Goal: Information Seeking & Learning: Check status

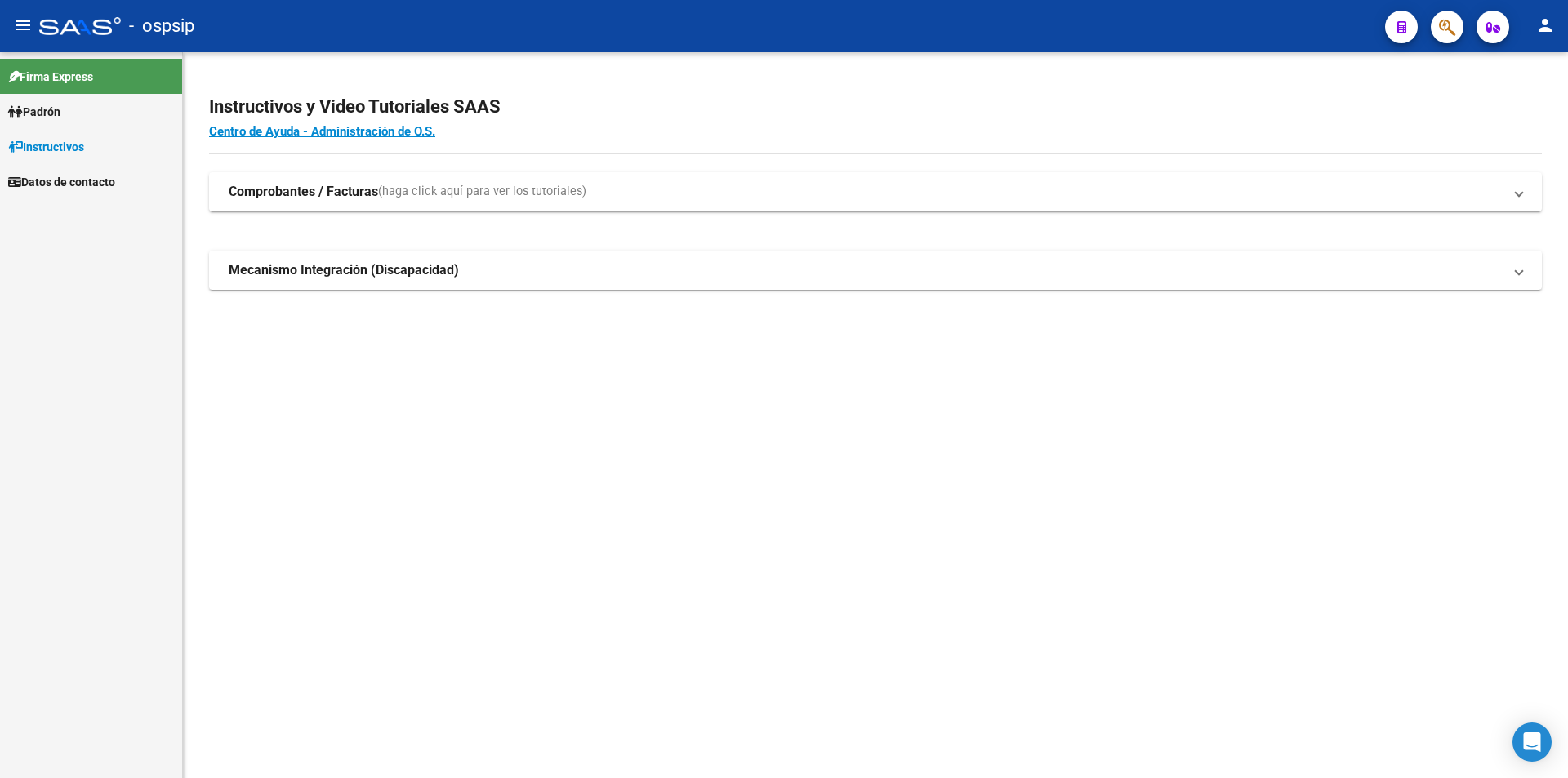
click at [1549, 31] on mat-icon "person" at bounding box center [1545, 25] width 20 height 20
click at [1489, 69] on mat-icon "person" at bounding box center [1484, 68] width 20 height 20
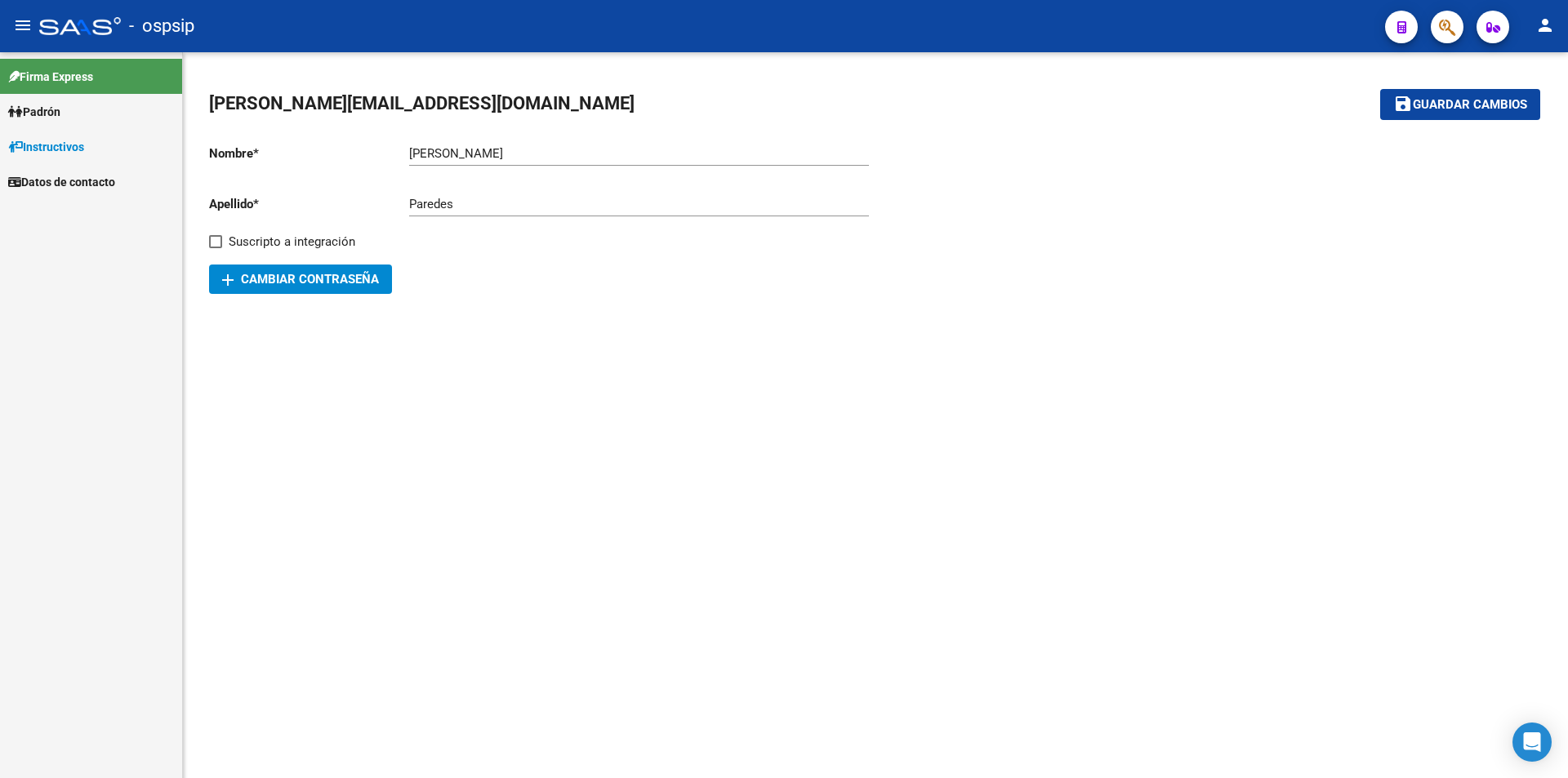
click at [89, 112] on link "Padrón" at bounding box center [91, 111] width 182 height 35
click at [81, 177] on link "Análisis Afiliado" at bounding box center [91, 181] width 182 height 35
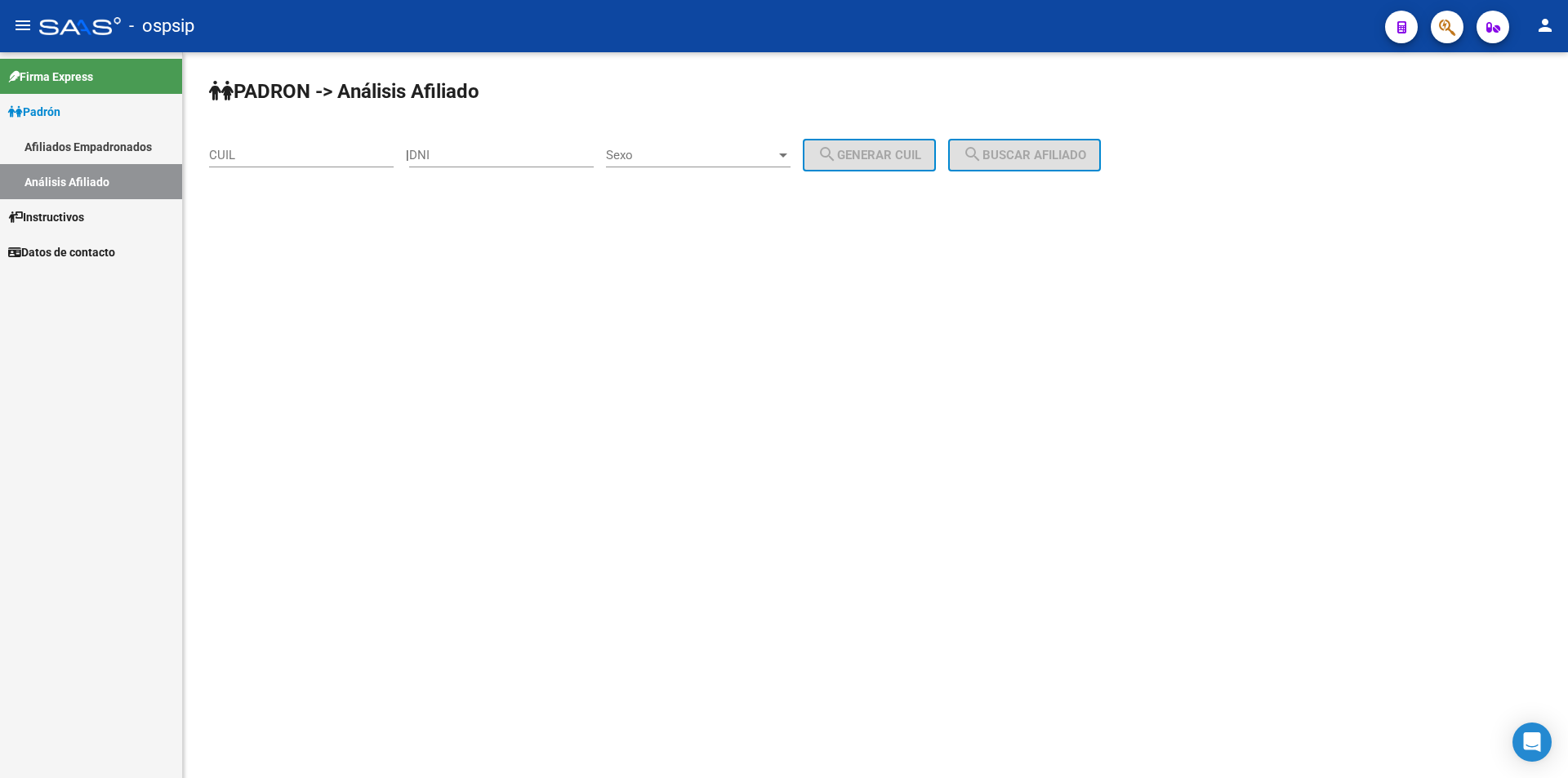
click at [467, 152] on input "DNI" at bounding box center [501, 155] width 185 height 15
paste input "14895035"
type input "14895035"
click at [687, 151] on span "Sexo" at bounding box center [690, 155] width 170 height 15
click at [724, 152] on span "Masculino" at bounding box center [716, 155] width 185 height 37
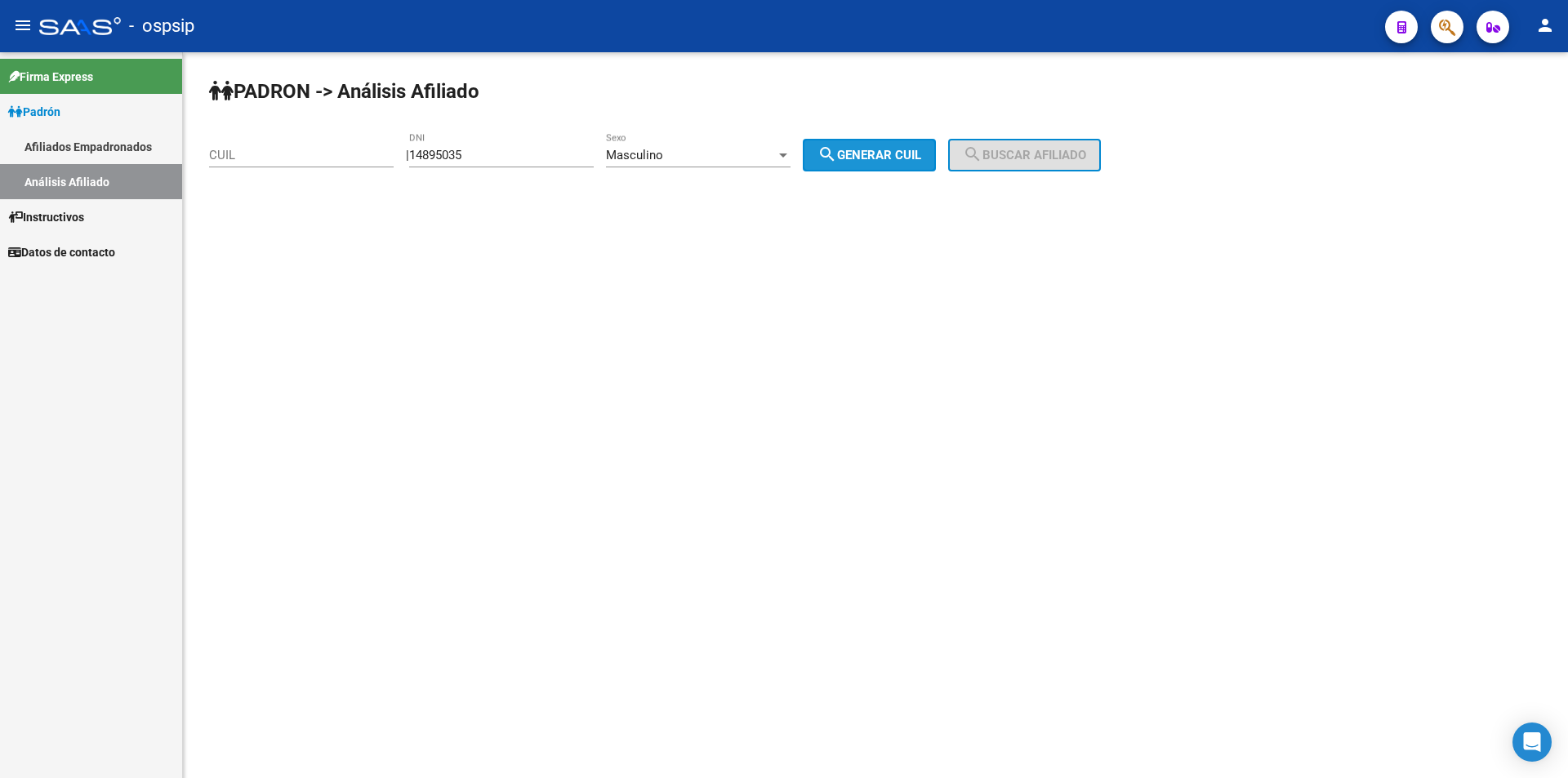
click at [890, 150] on span "search Generar CUIL" at bounding box center [869, 155] width 104 height 15
type input "20-14895035-1"
click at [1014, 144] on button "search Buscar afiliado" at bounding box center [1024, 155] width 153 height 32
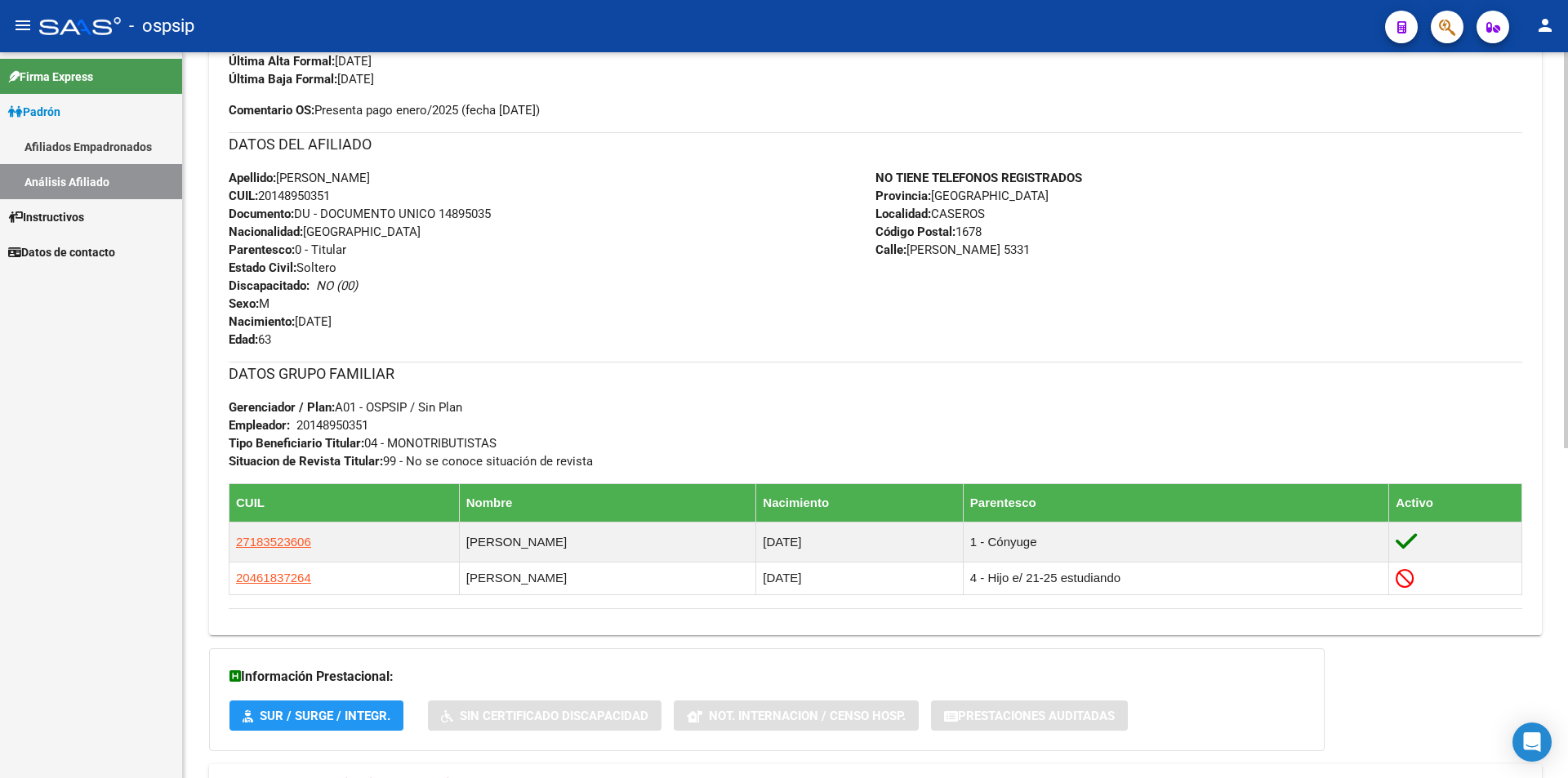
scroll to position [605, 0]
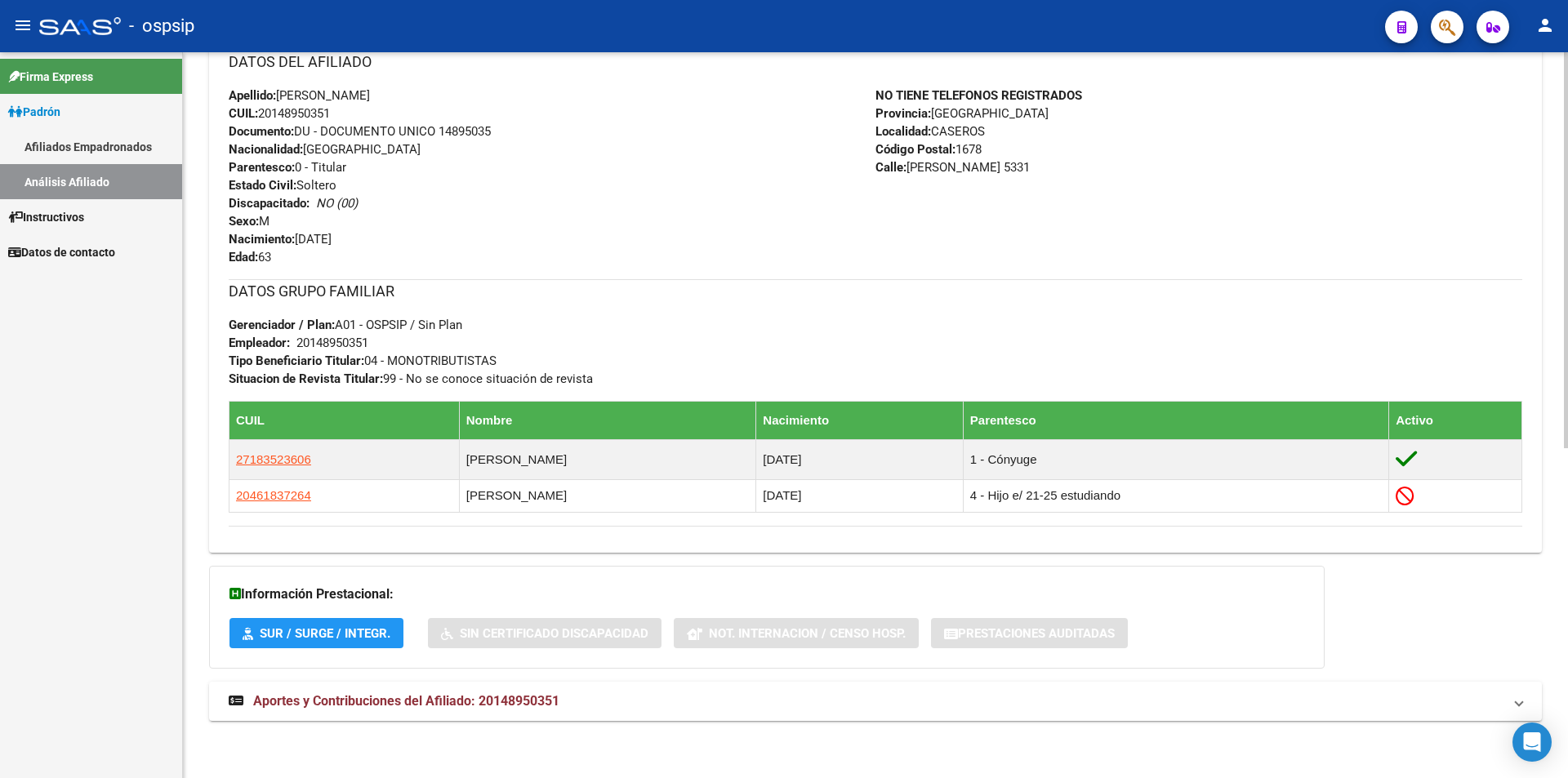
click at [1556, 777] on html "menu - ospsip person Firma Express Padrón Afiliados Empadronados Análisis Afili…" at bounding box center [784, 389] width 1568 height 778
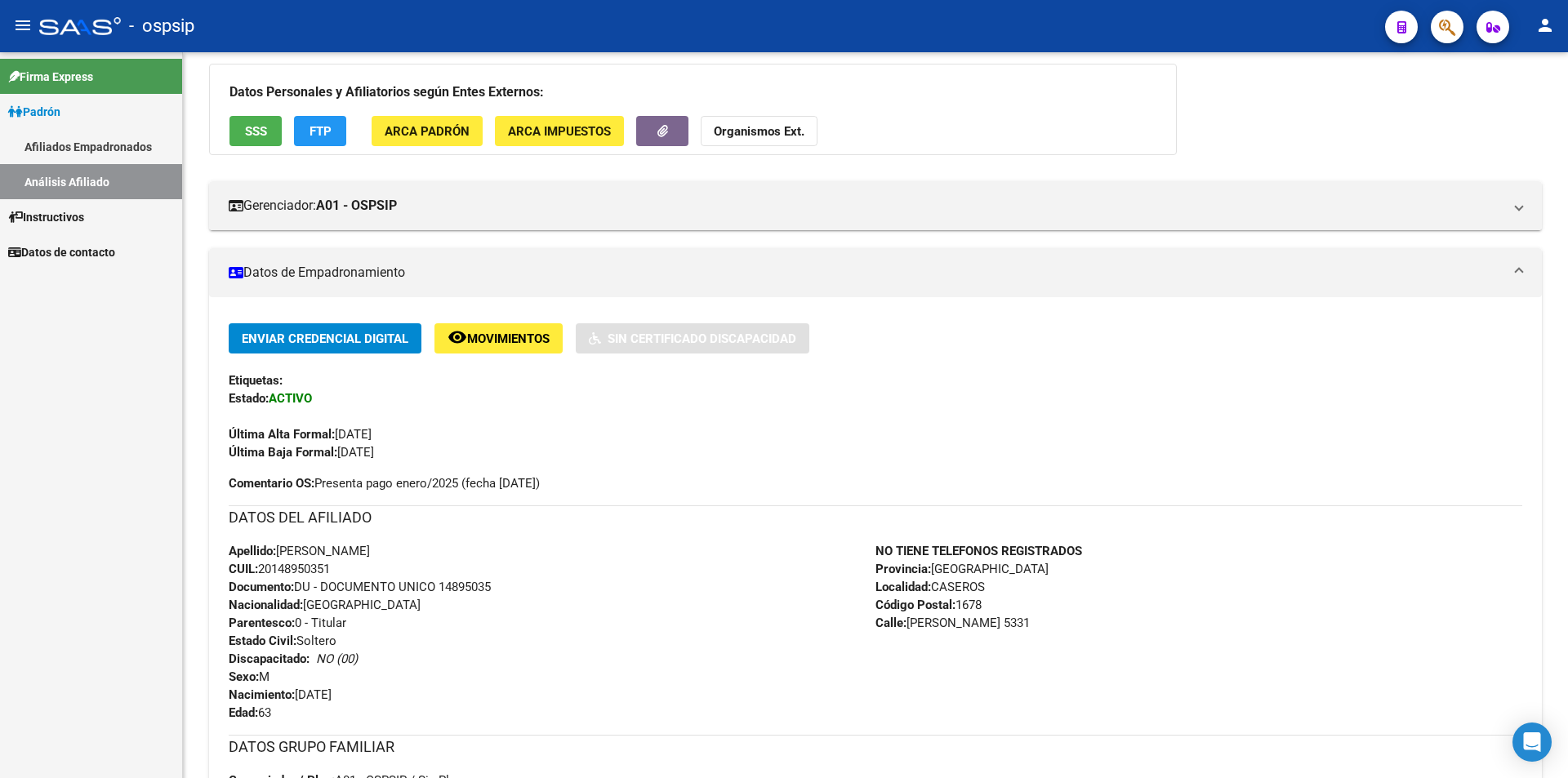
scroll to position [0, 0]
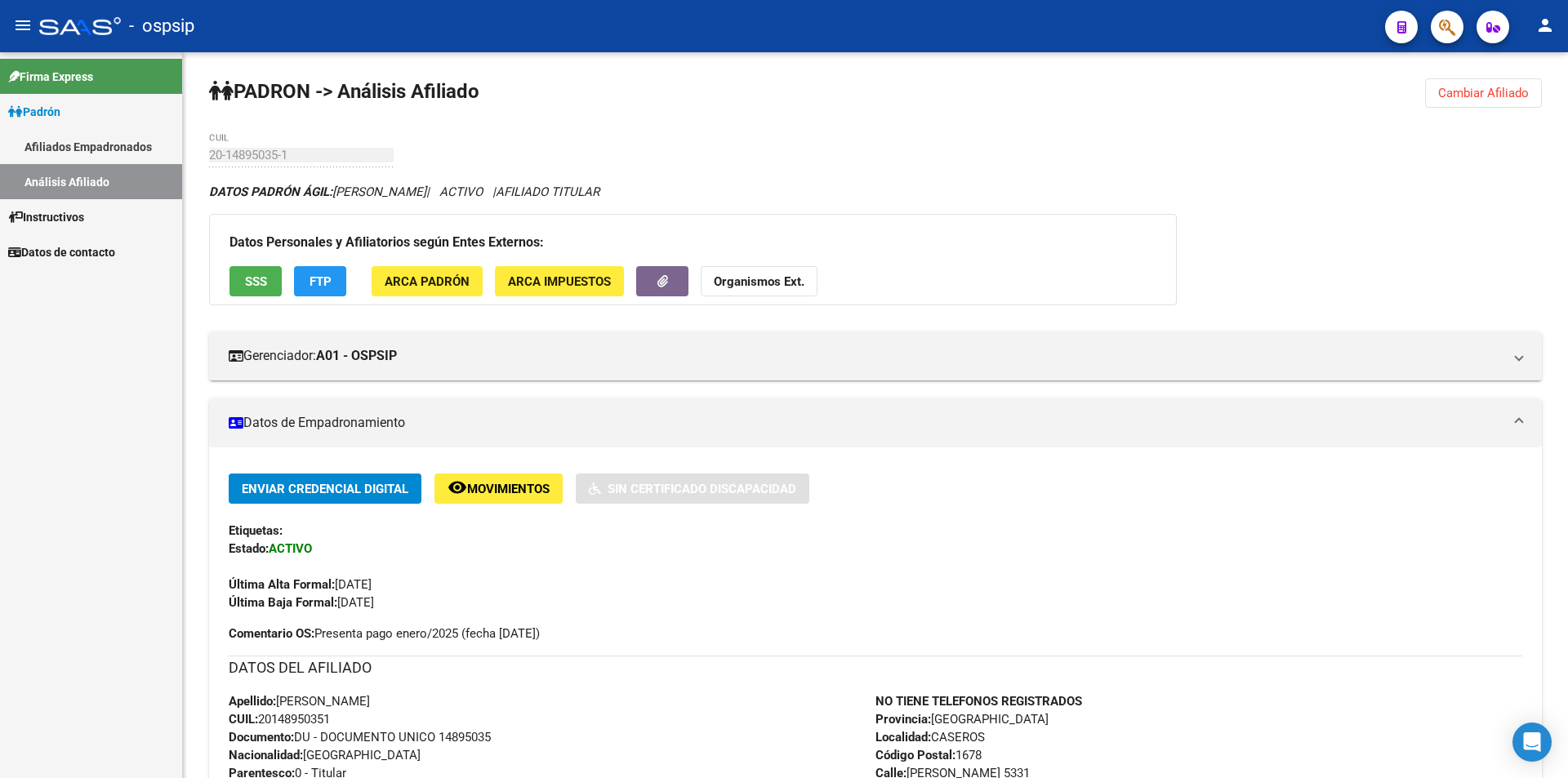
click at [1491, 85] on span "Cambiar Afiliado" at bounding box center [1483, 92] width 91 height 15
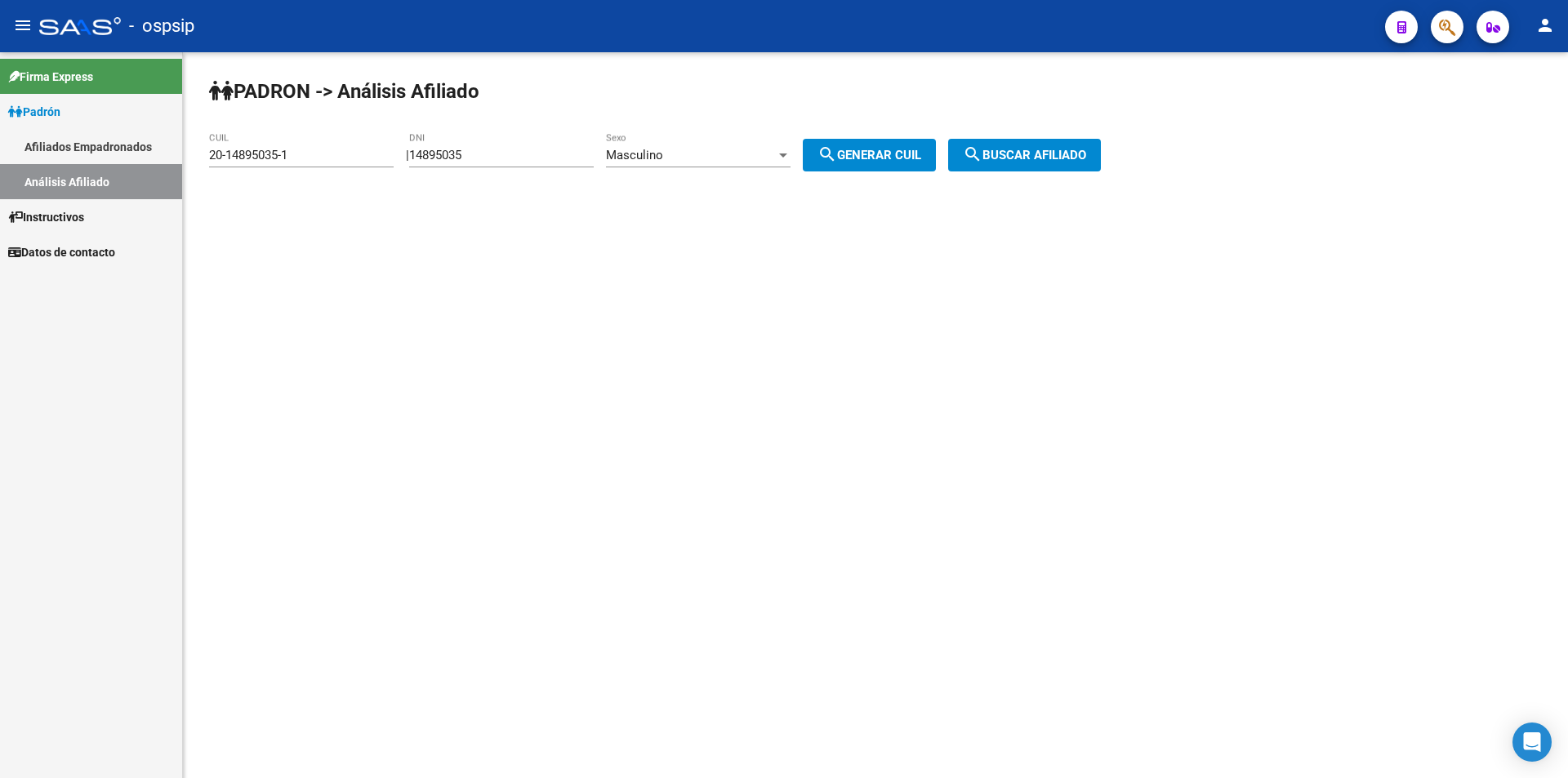
click at [514, 153] on input "14895035" at bounding box center [501, 155] width 185 height 15
click at [518, 153] on input "14895035" at bounding box center [501, 155] width 185 height 15
click at [519, 153] on input "14895035" at bounding box center [501, 155] width 185 height 15
paste input "7670213"
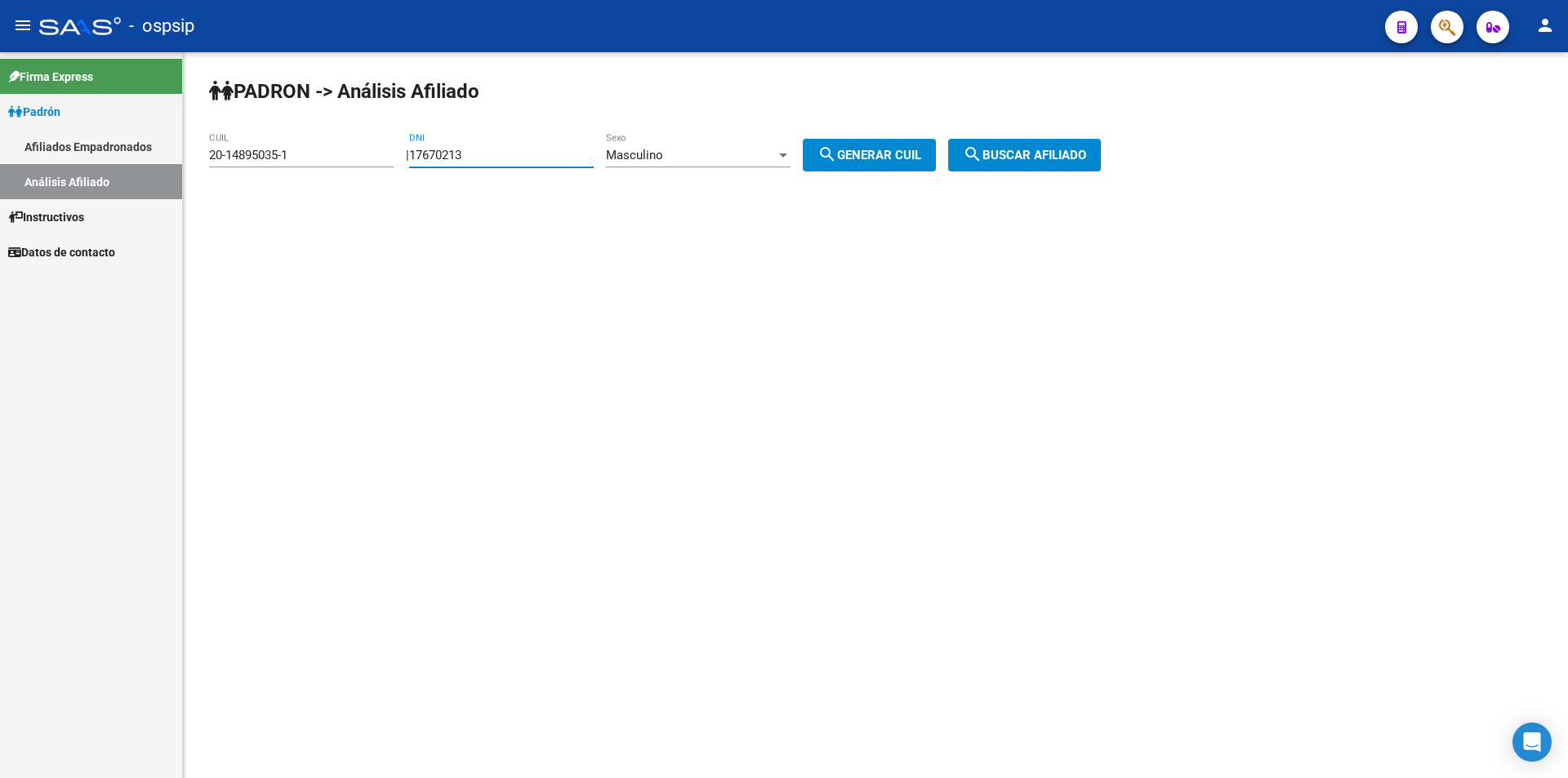
type input "17670213"
click at [705, 150] on div "Masculino" at bounding box center [690, 155] width 170 height 15
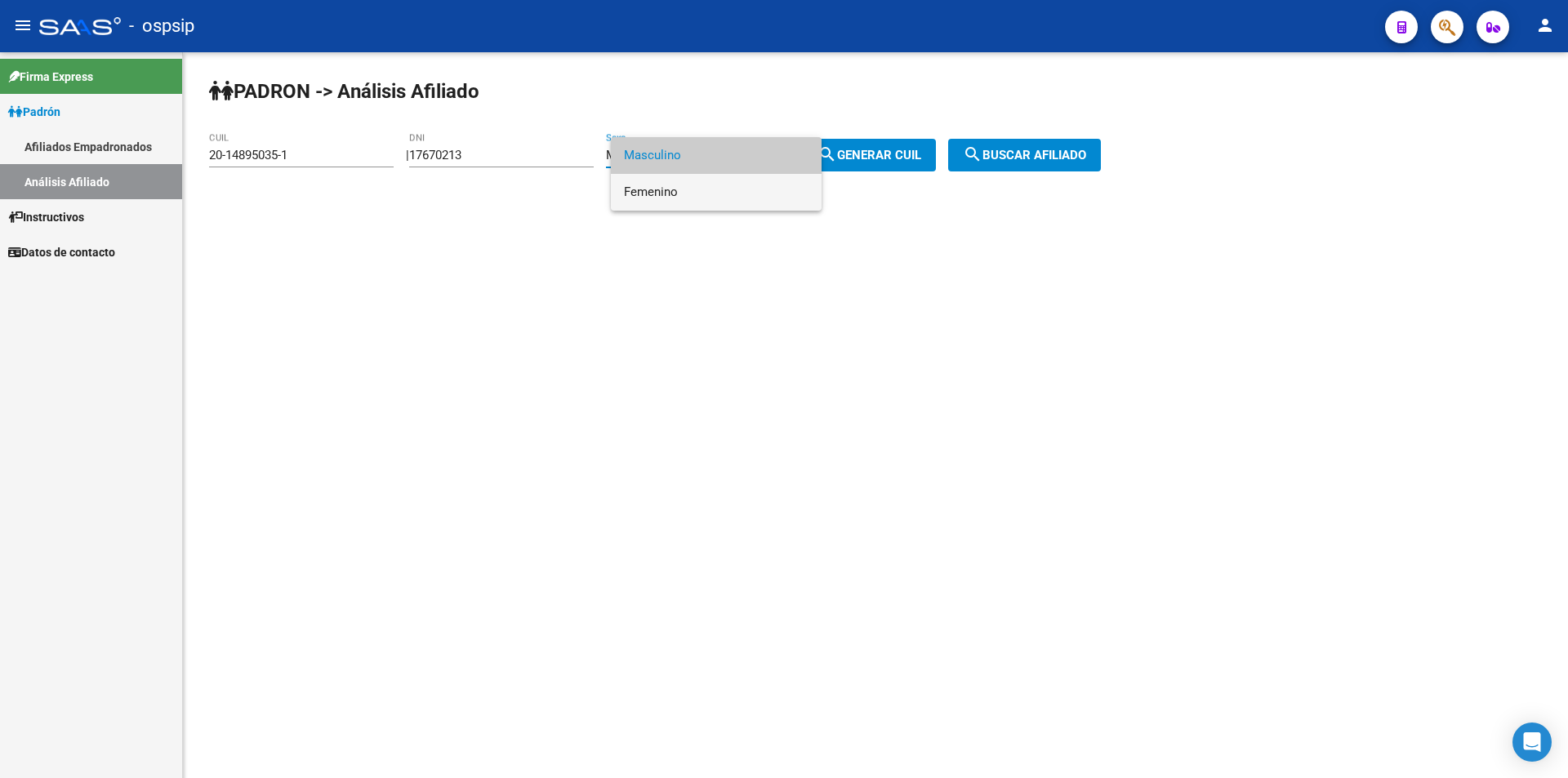
click at [721, 191] on span "Femenino" at bounding box center [716, 192] width 185 height 37
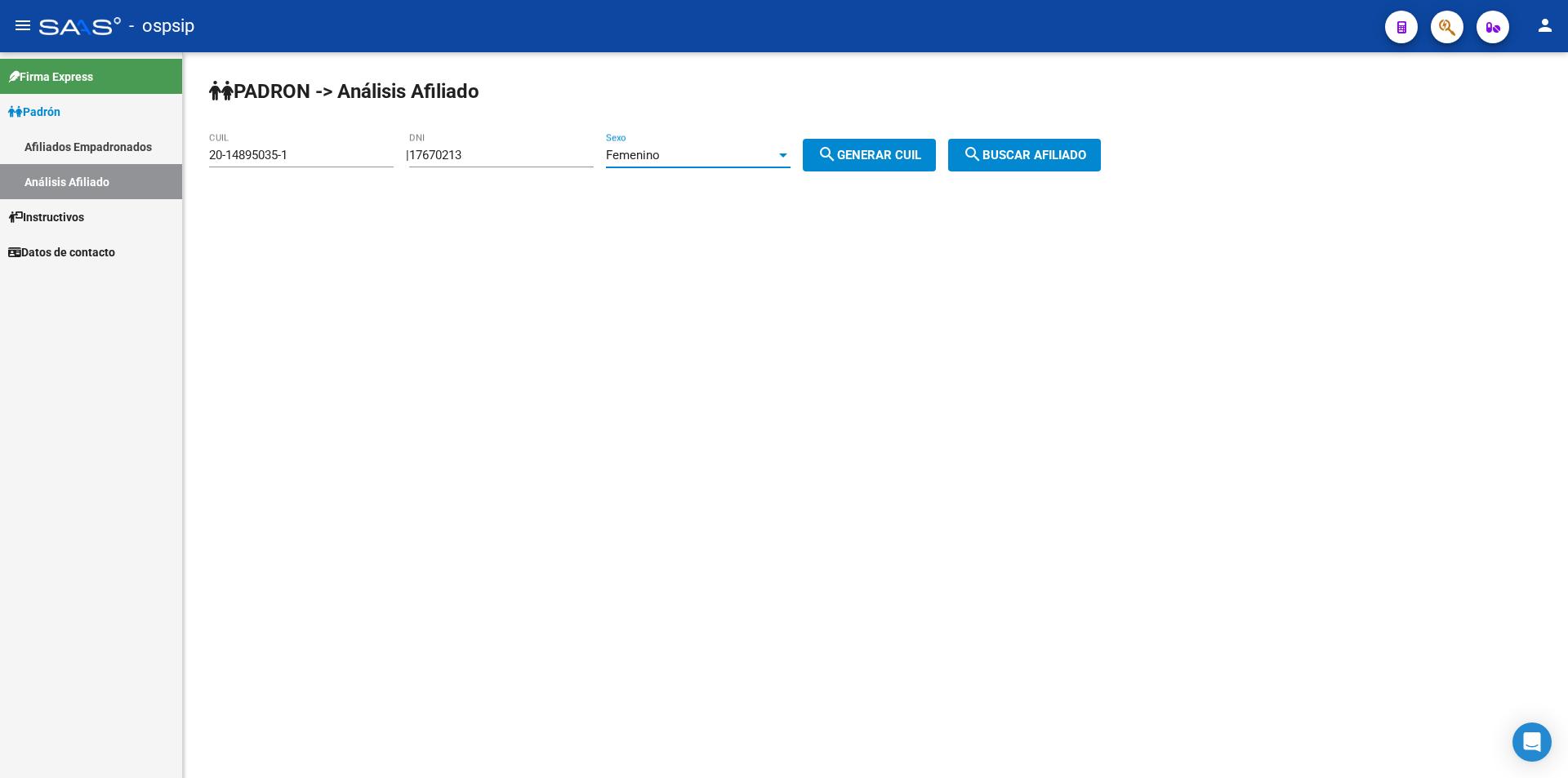
drag, startPoint x: 863, startPoint y: 153, endPoint x: 882, endPoint y: 153, distance: 19.0
click at [864, 153] on span "search Generar CUIL" at bounding box center [869, 155] width 104 height 15
type input "27-17670213-9"
click at [908, 147] on button "search Generar CUIL" at bounding box center [869, 155] width 133 height 32
click at [1038, 148] on span "search Buscar afiliado" at bounding box center [1025, 155] width 123 height 15
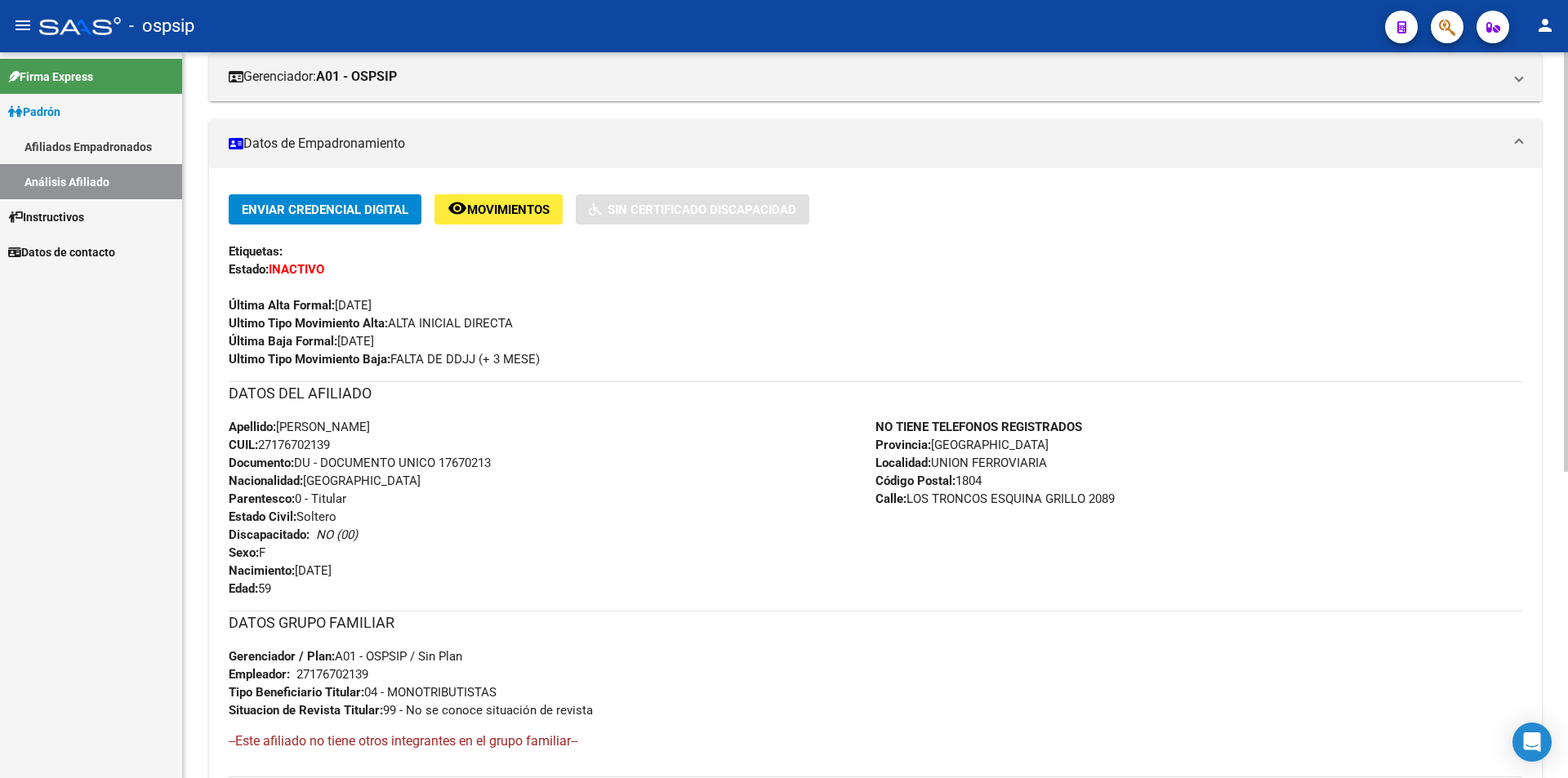
scroll to position [245, 0]
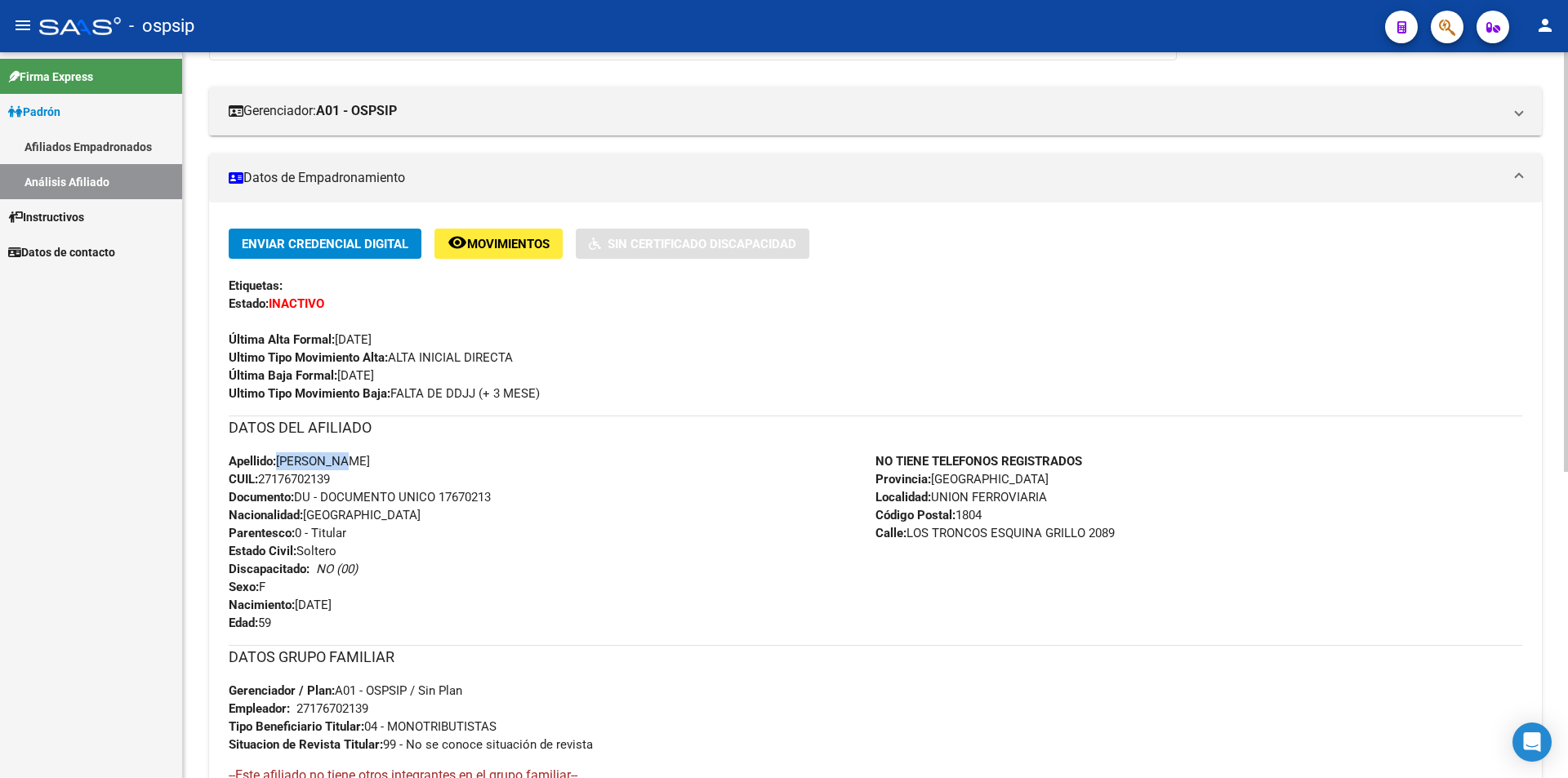
drag, startPoint x: 350, startPoint y: 457, endPoint x: 283, endPoint y: 456, distance: 67.0
click at [279, 457] on div "Apellido: [PERSON_NAME]: 27176702139 Documento: DU - DOCUMENTO UNICO 17670213 N…" at bounding box center [552, 542] width 647 height 180
copy span "[PERSON_NAME]"
drag, startPoint x: 342, startPoint y: 474, endPoint x: 261, endPoint y: 479, distance: 81.2
click at [261, 479] on div "Apellido: [PERSON_NAME]: 27176702139 Documento: DU - DOCUMENTO UNICO 17670213 N…" at bounding box center [552, 542] width 647 height 180
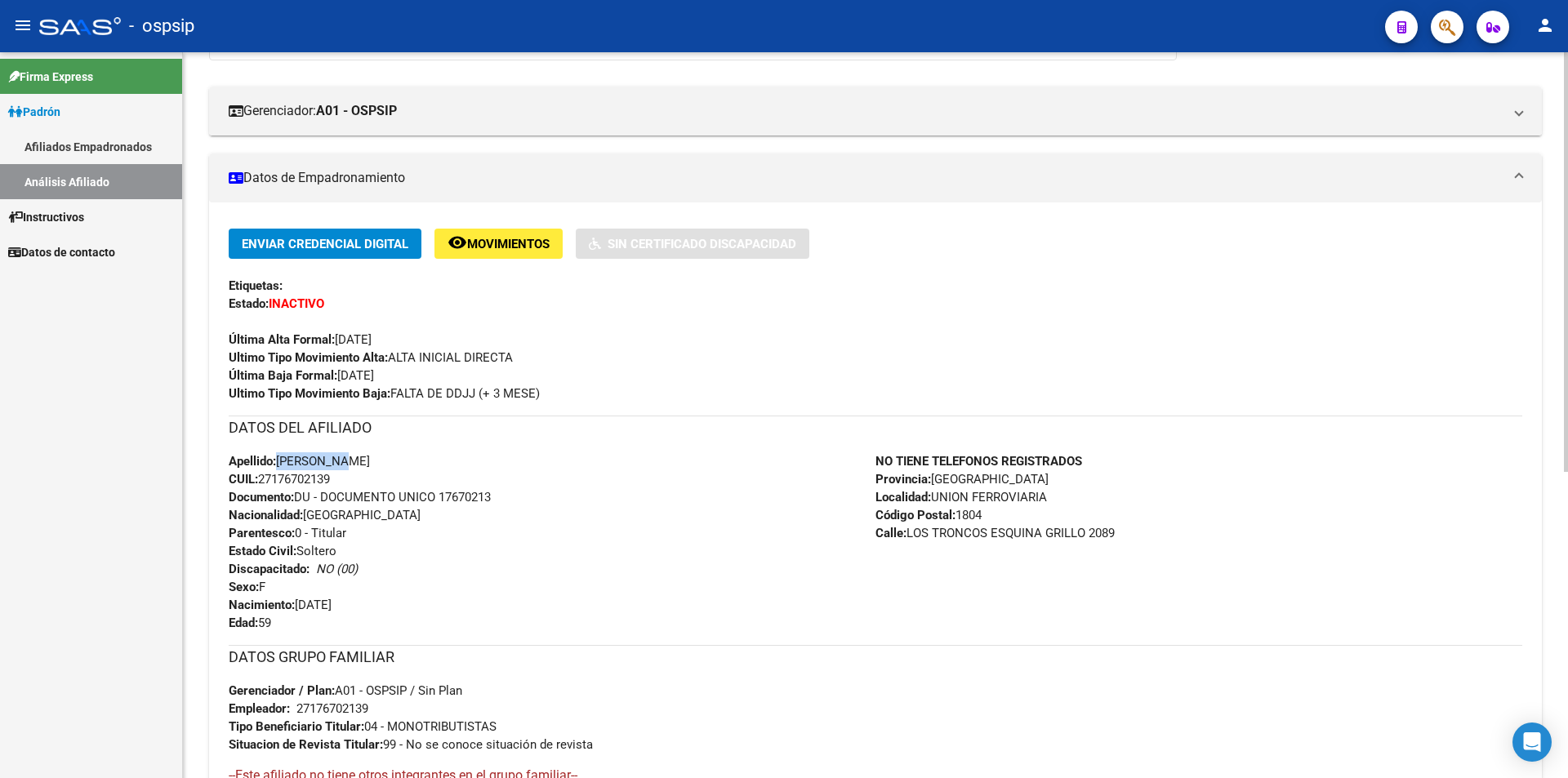
copy span "27176702139"
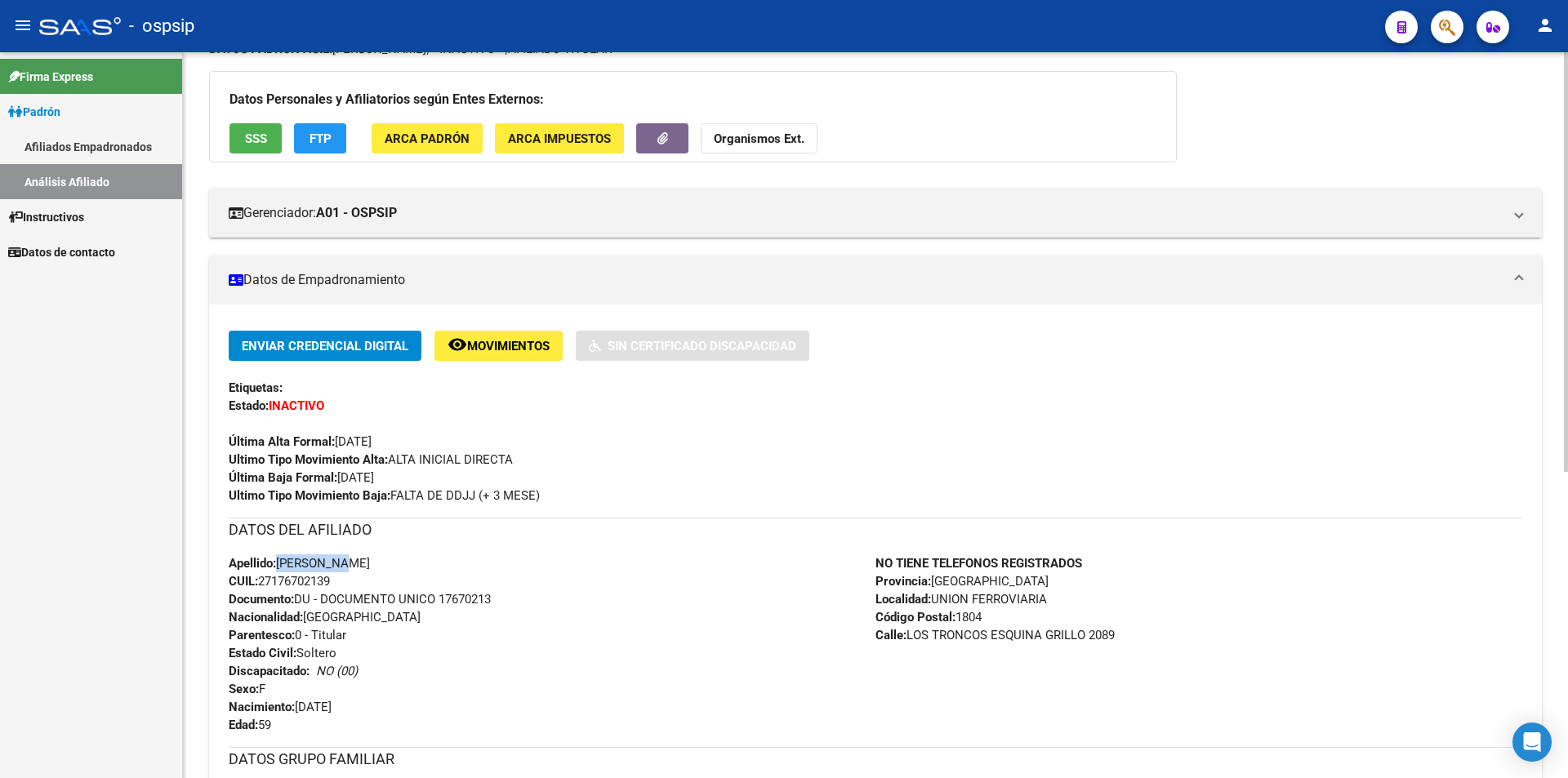
scroll to position [0, 0]
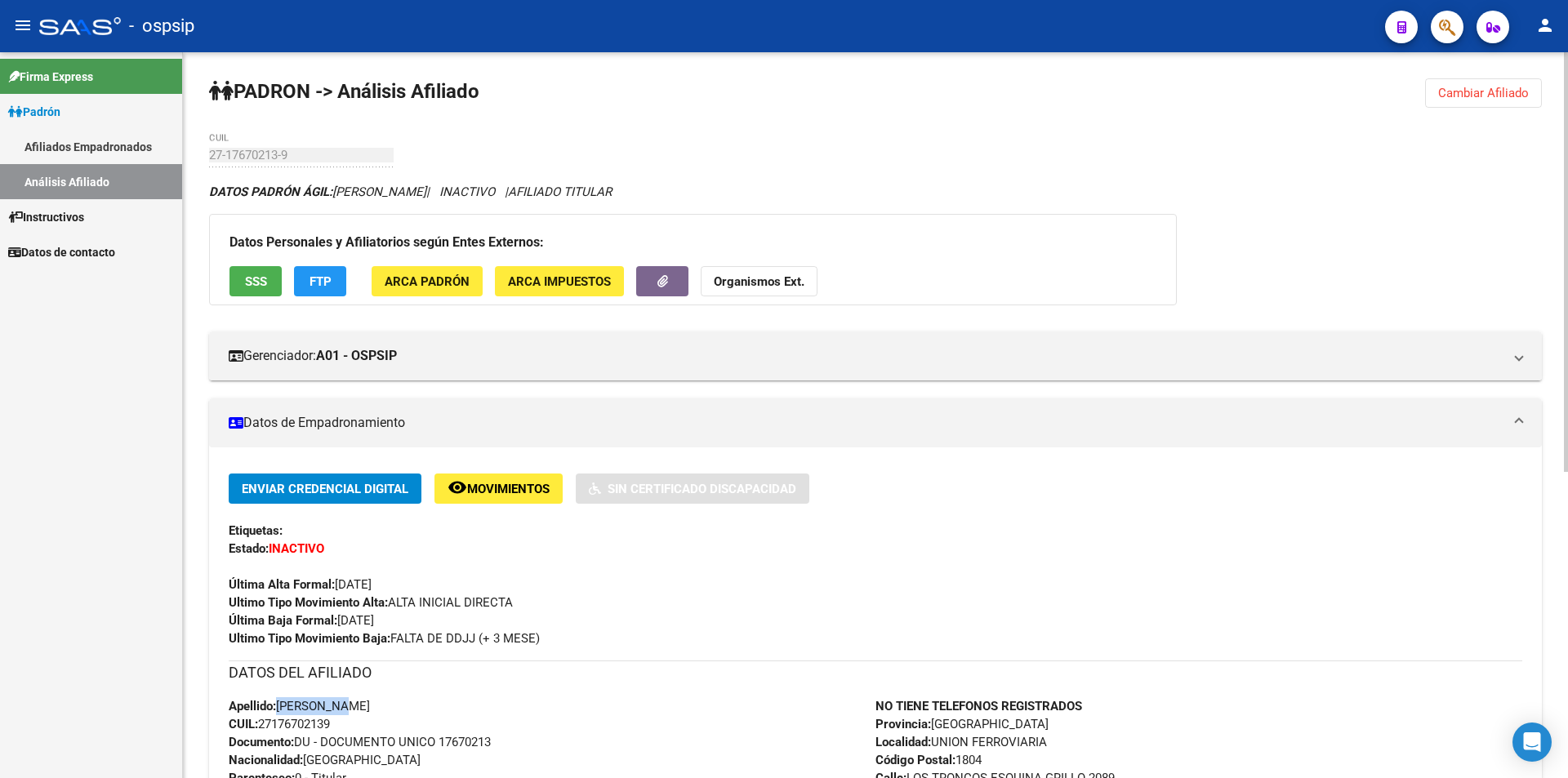
click at [1522, 97] on span "Cambiar Afiliado" at bounding box center [1483, 92] width 91 height 15
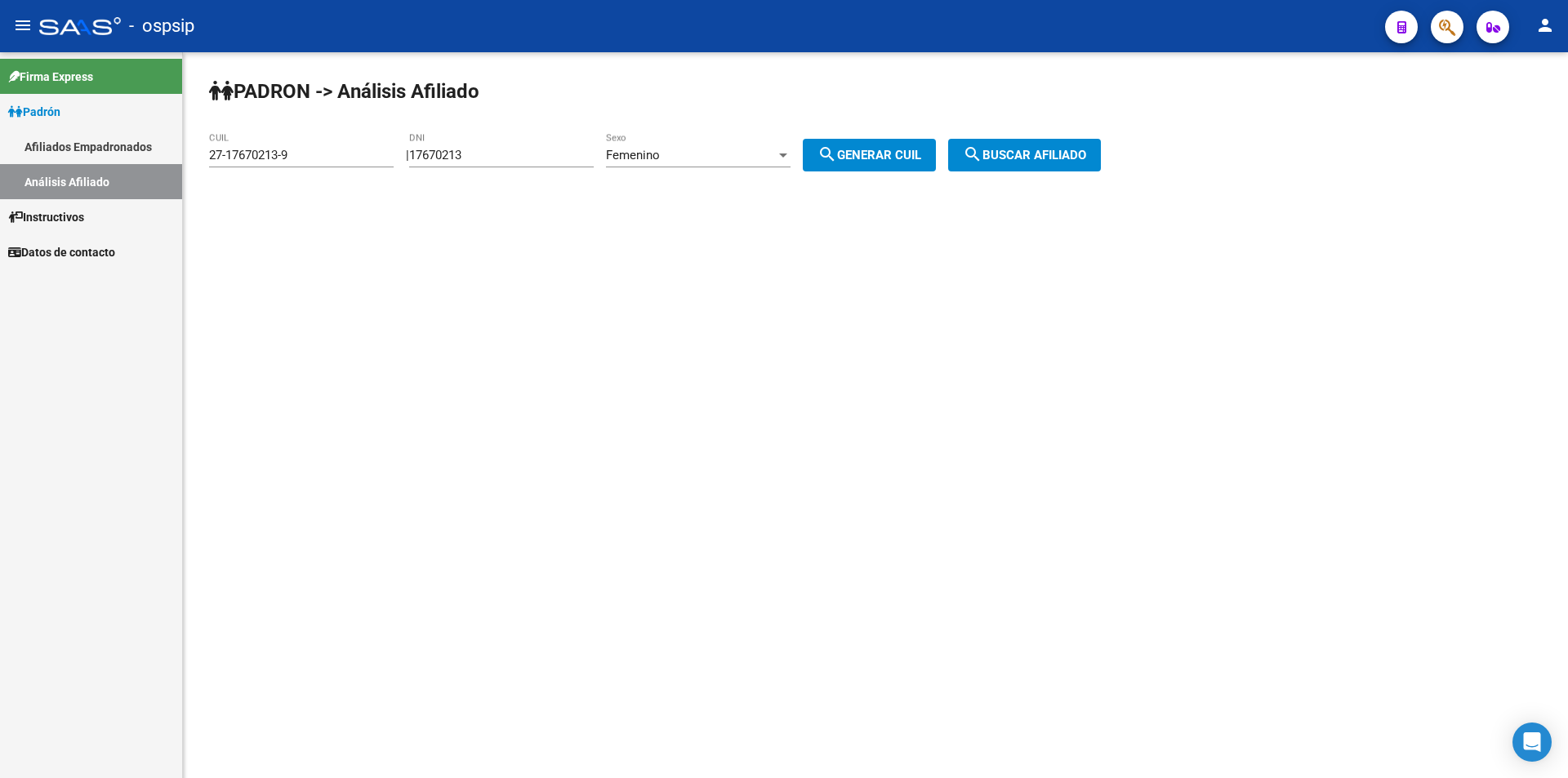
click at [518, 150] on input "17670213" at bounding box center [501, 155] width 185 height 15
type input "20597676"
click at [776, 155] on div "Femenino" at bounding box center [690, 155] width 170 height 15
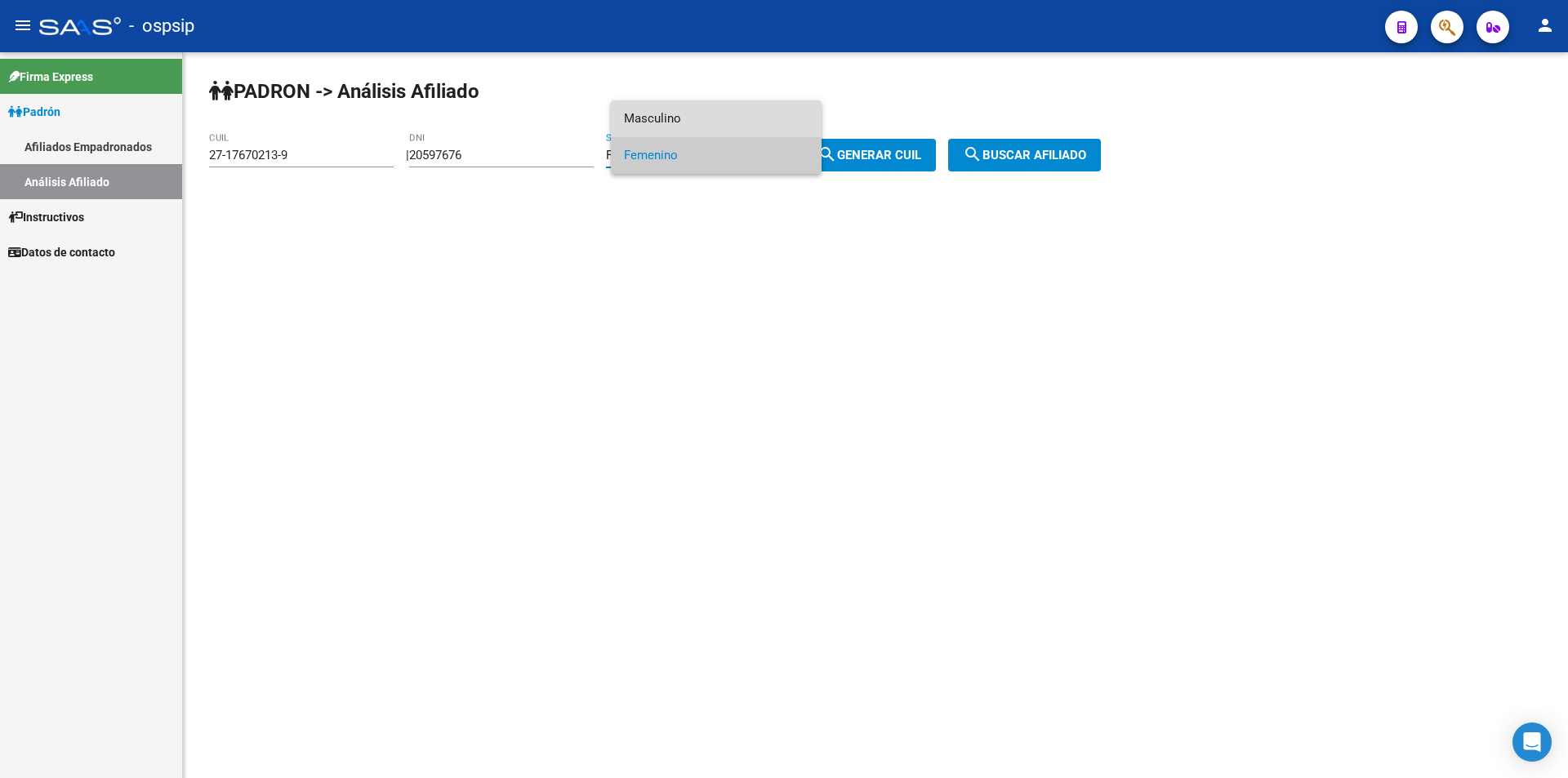
click at [757, 112] on span "Masculino" at bounding box center [716, 118] width 185 height 37
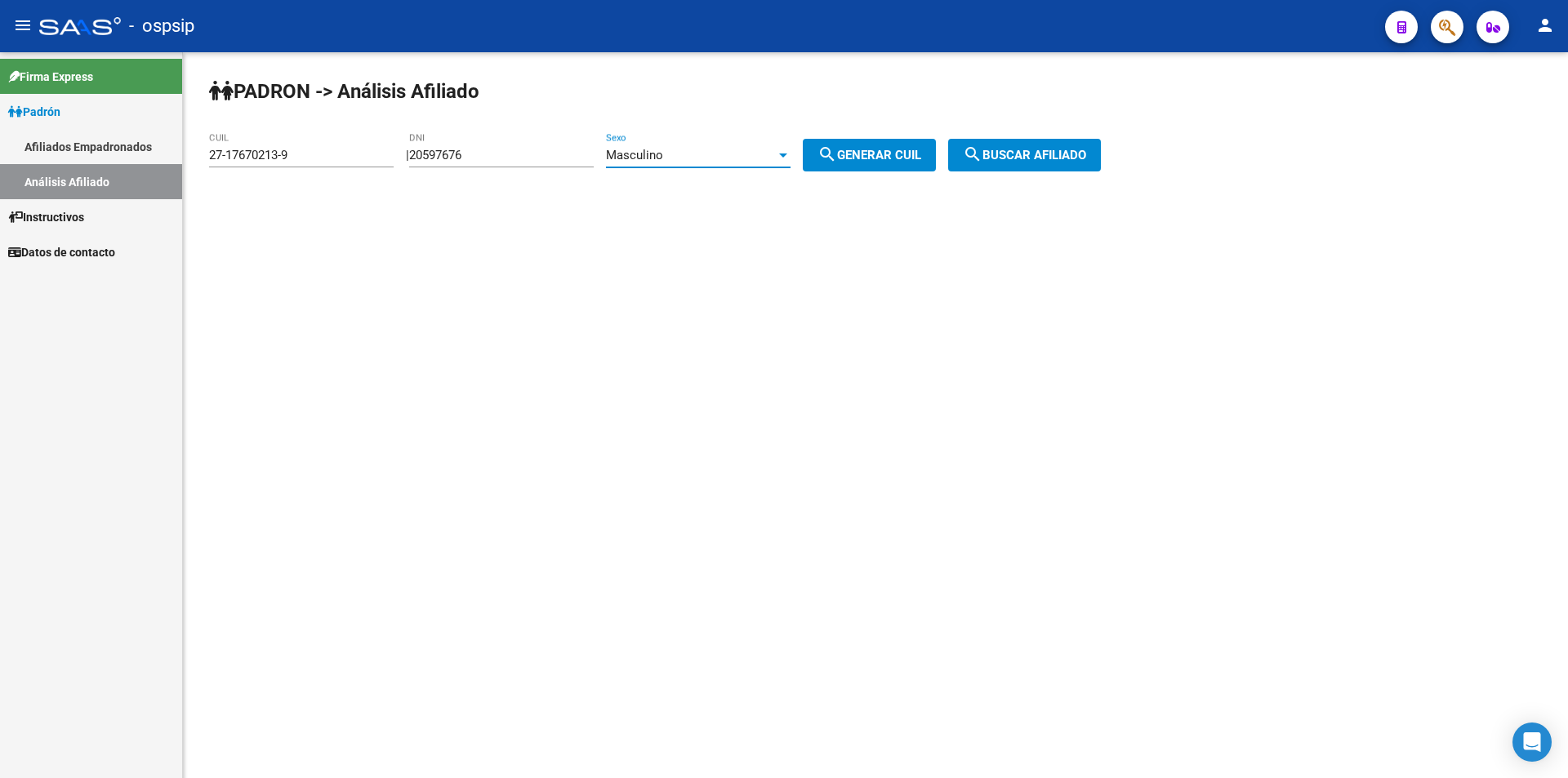
click at [875, 157] on span "search Generar CUIL" at bounding box center [869, 155] width 104 height 15
type input "20-20597676-1"
click at [868, 152] on span "search Generar CUIL" at bounding box center [869, 155] width 104 height 15
click at [1031, 156] on span "search Buscar afiliado" at bounding box center [1025, 155] width 123 height 15
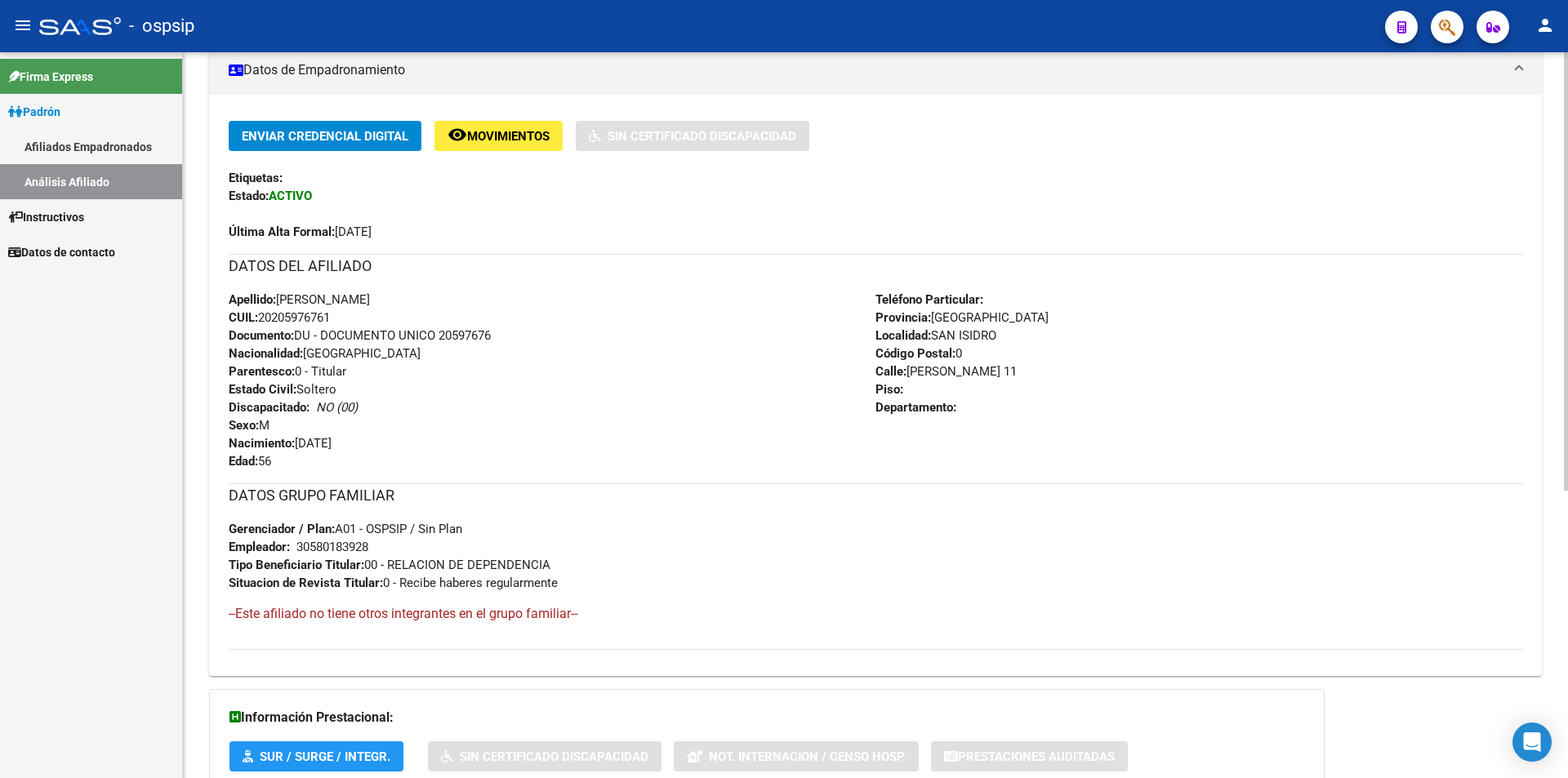
scroll to position [231, 0]
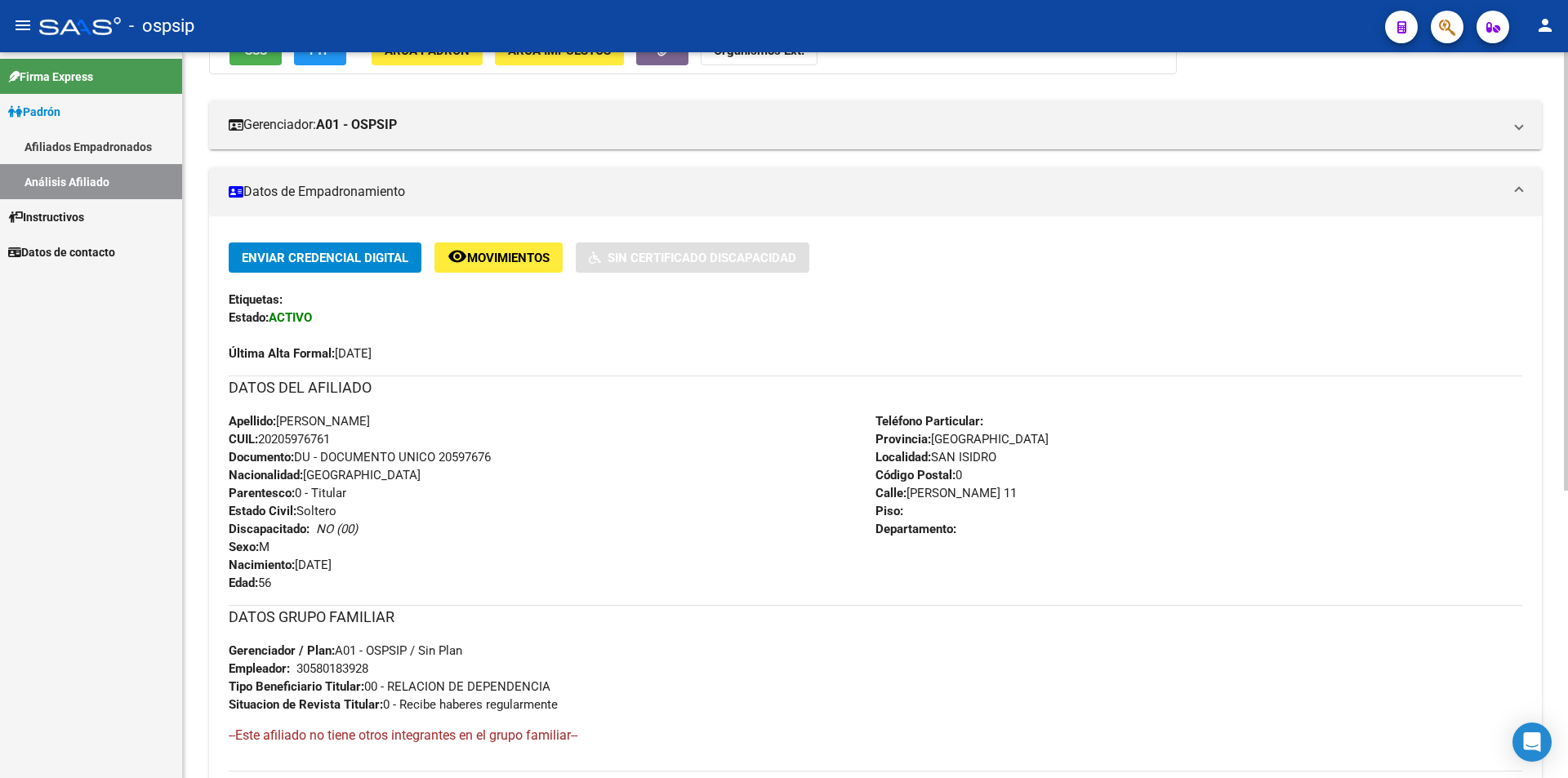
click at [370, 420] on span "Apellido: [PERSON_NAME]" at bounding box center [299, 421] width 141 height 15
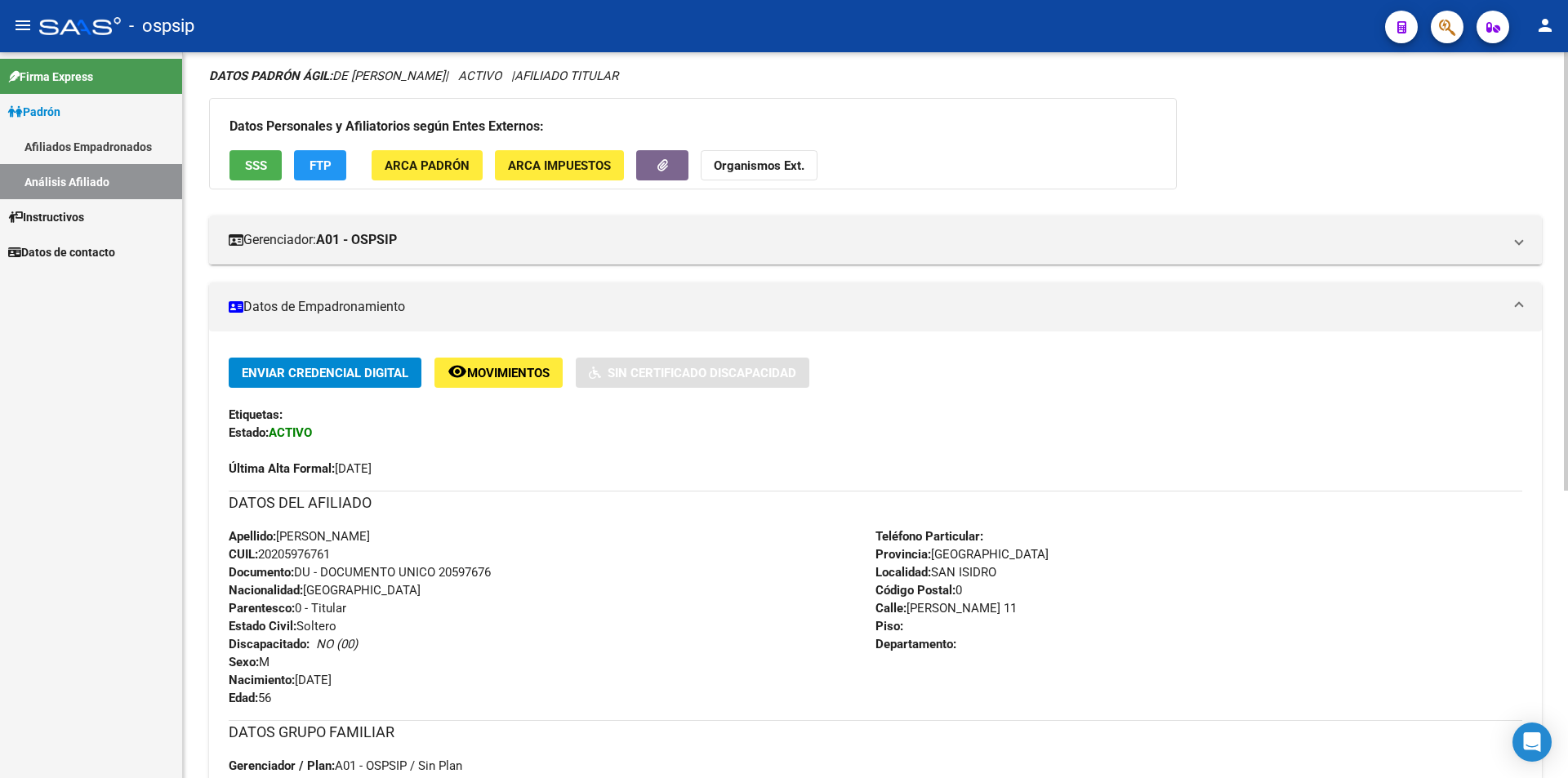
scroll to position [68, 0]
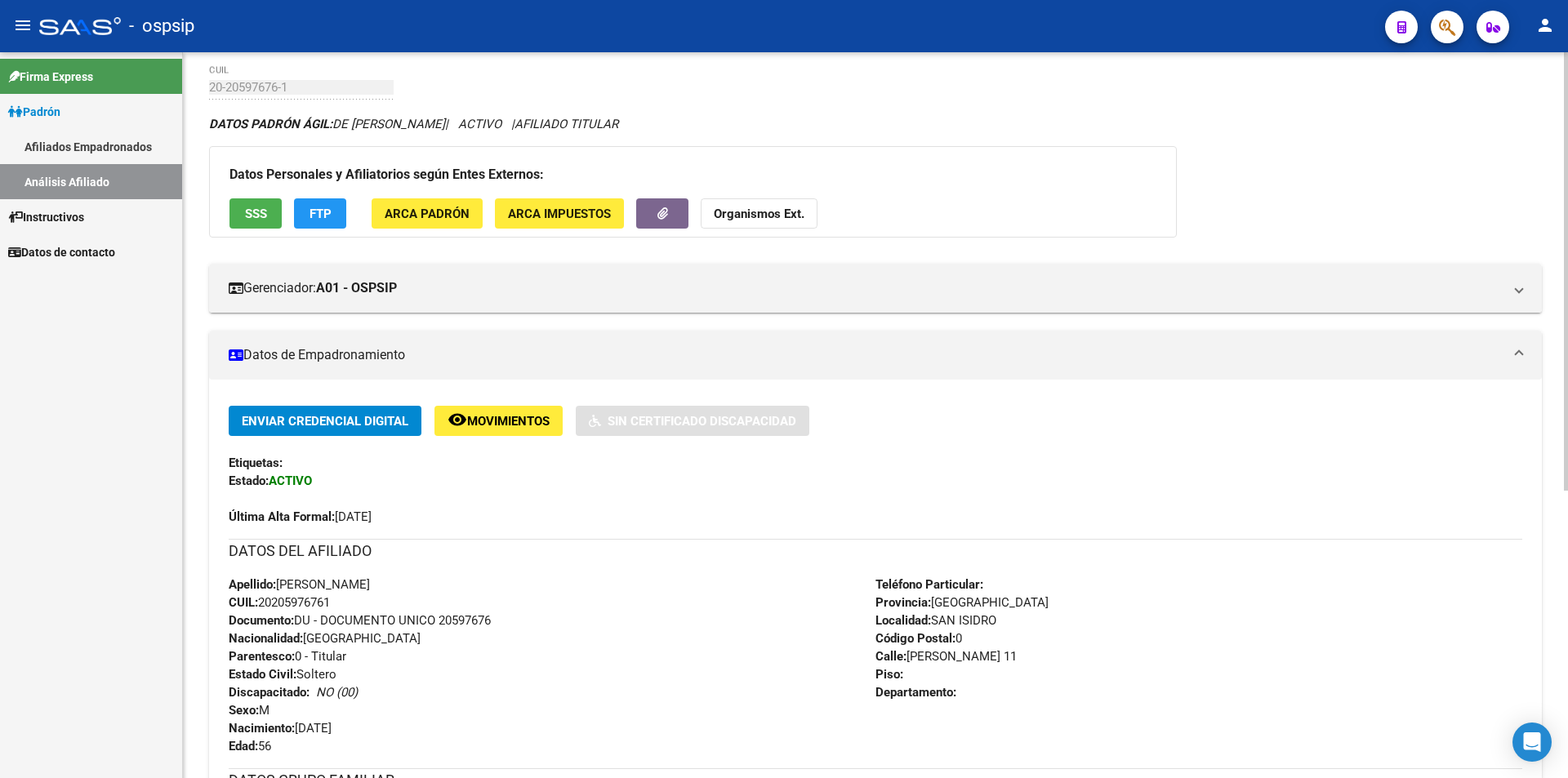
click at [521, 425] on span "Movimientos" at bounding box center [508, 421] width 82 height 15
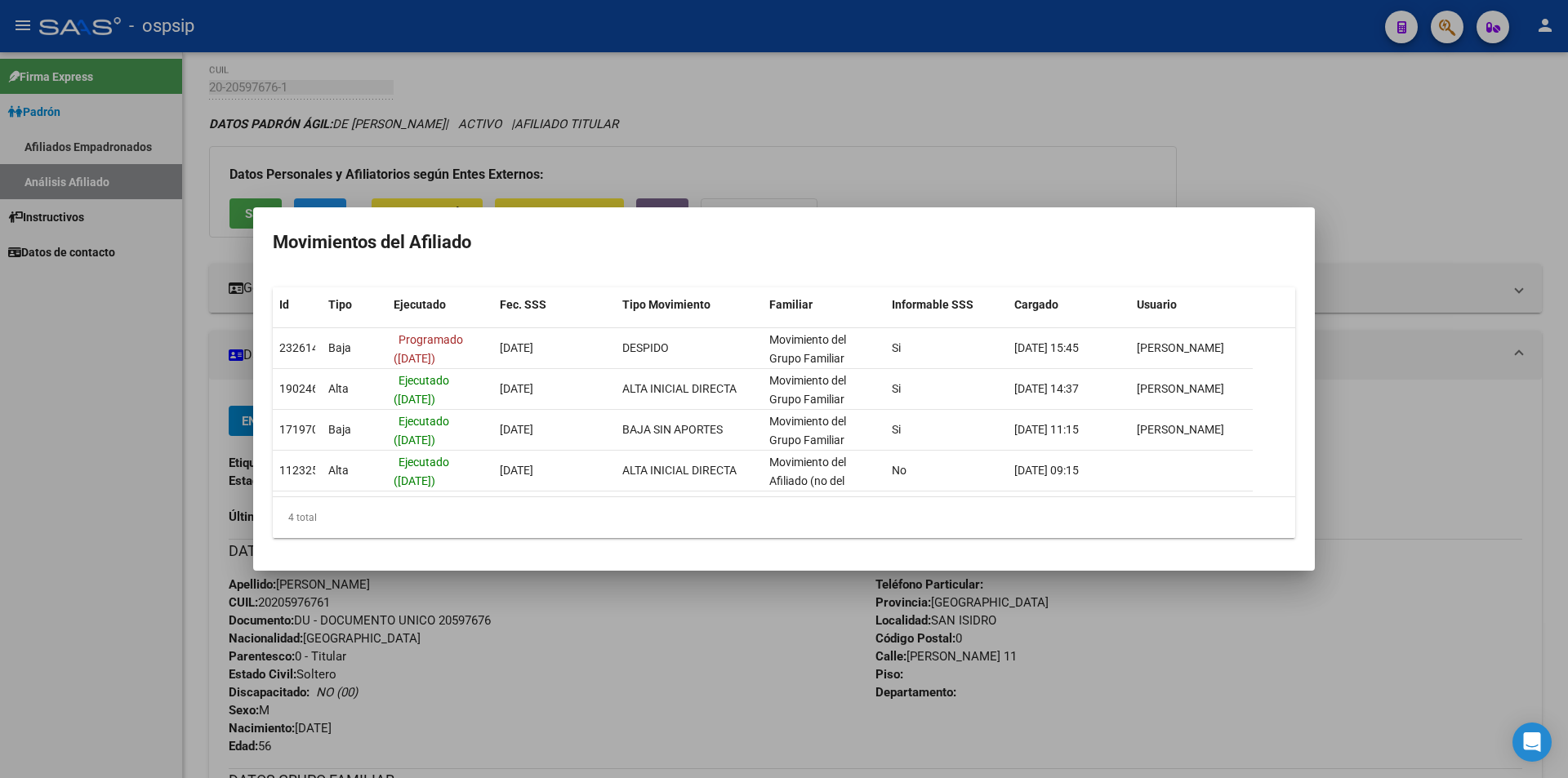
click at [1021, 136] on div at bounding box center [784, 389] width 1568 height 778
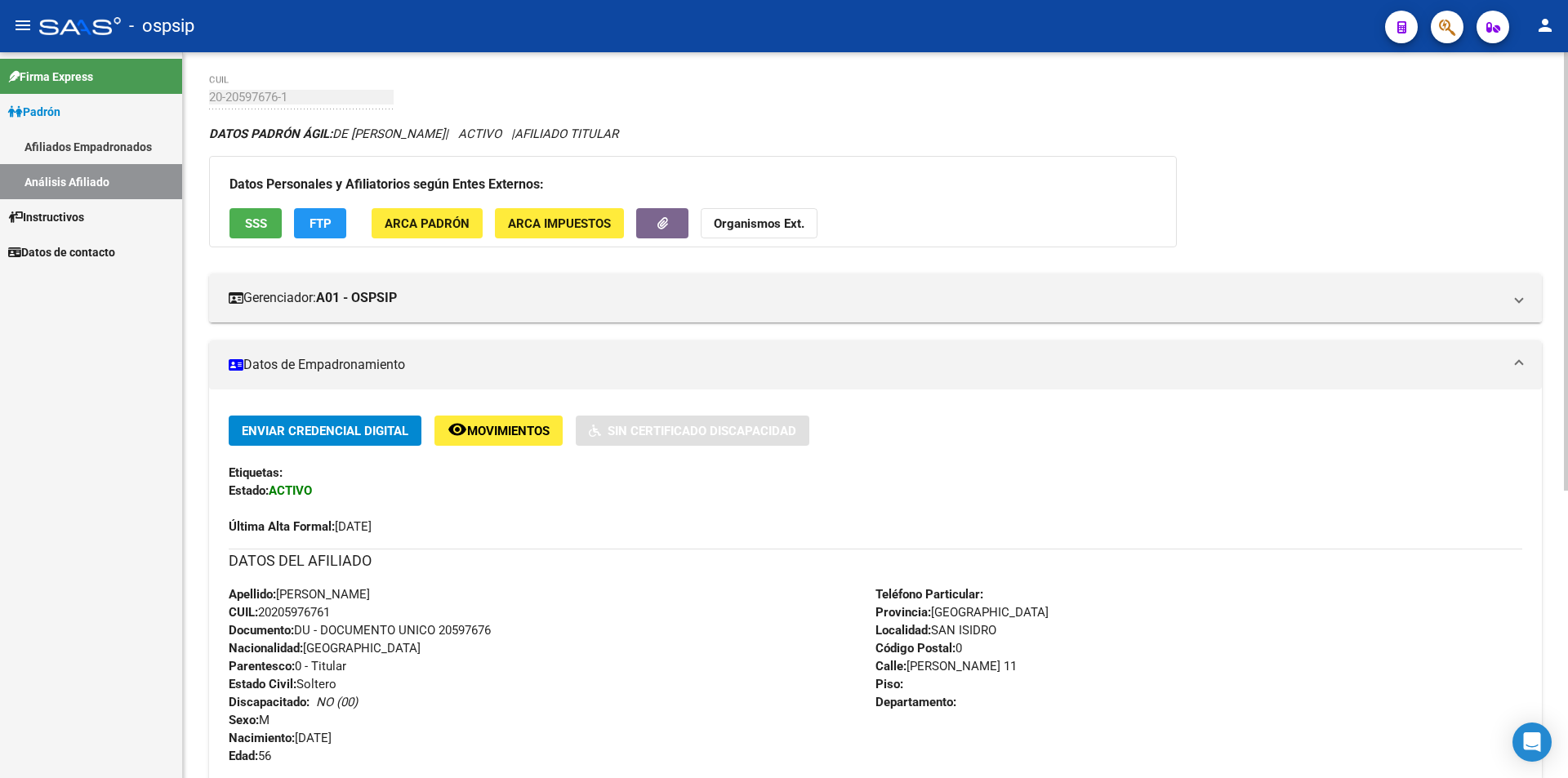
scroll to position [245, 0]
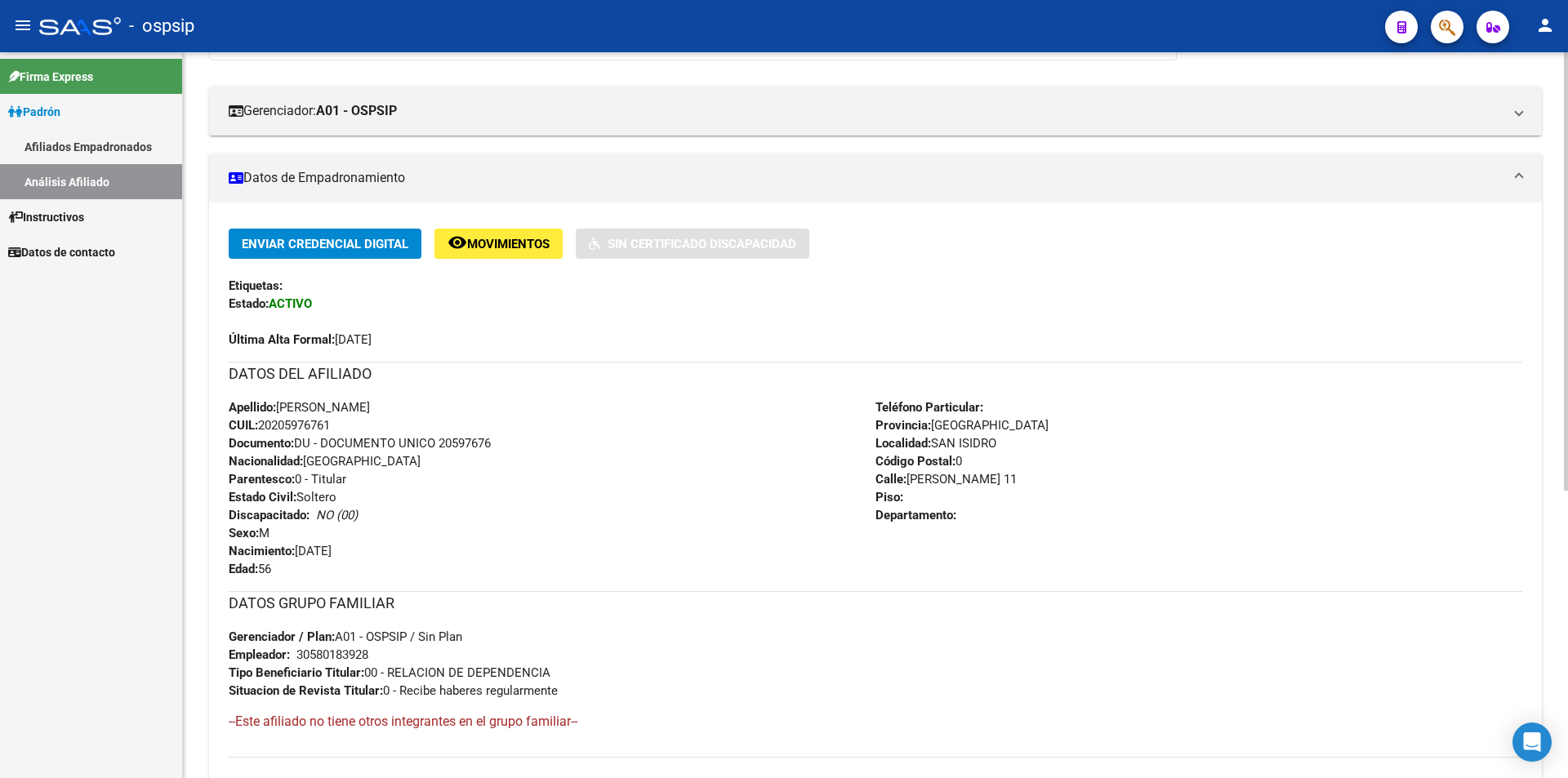
click at [344, 422] on div "Apellido: [PERSON_NAME]: 20205976761 Documento: DU - DOCUMENTO UNICO 20597676 N…" at bounding box center [552, 488] width 647 height 180
drag, startPoint x: 341, startPoint y: 422, endPoint x: 261, endPoint y: 420, distance: 80.0
click at [261, 420] on div "Apellido: [PERSON_NAME]: 20205976761 Documento: DU - DOCUMENTO UNICO 20597676 N…" at bounding box center [552, 488] width 647 height 180
copy span "20205976761"
drag, startPoint x: 446, startPoint y: 402, endPoint x: 281, endPoint y: 410, distance: 165.2
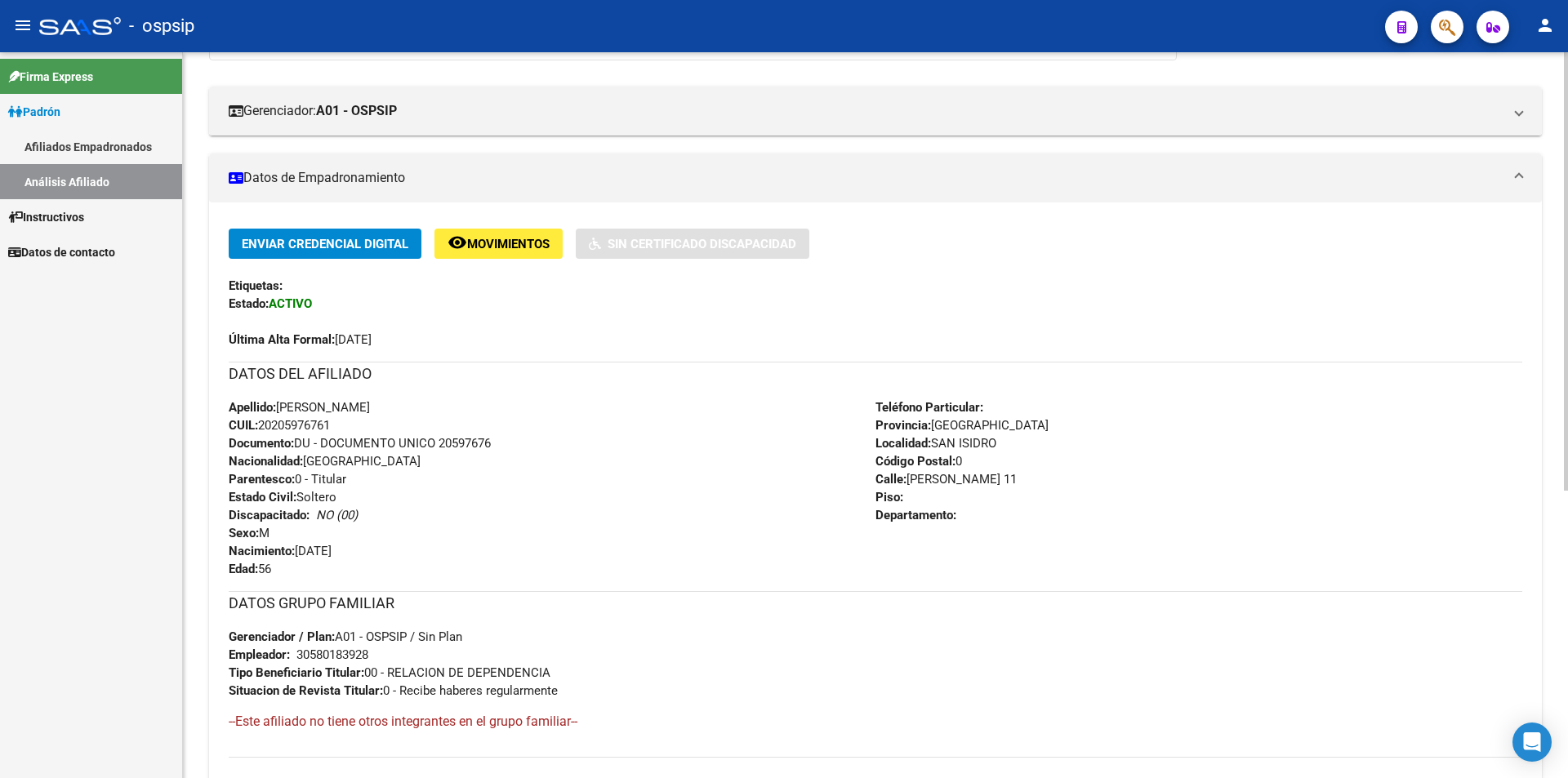
click at [281, 410] on div "Apellido: [PERSON_NAME]: 20205976761 Documento: DU - DOCUMENTO UNICO 20597676 N…" at bounding box center [552, 488] width 647 height 180
copy span "[PERSON_NAME]"
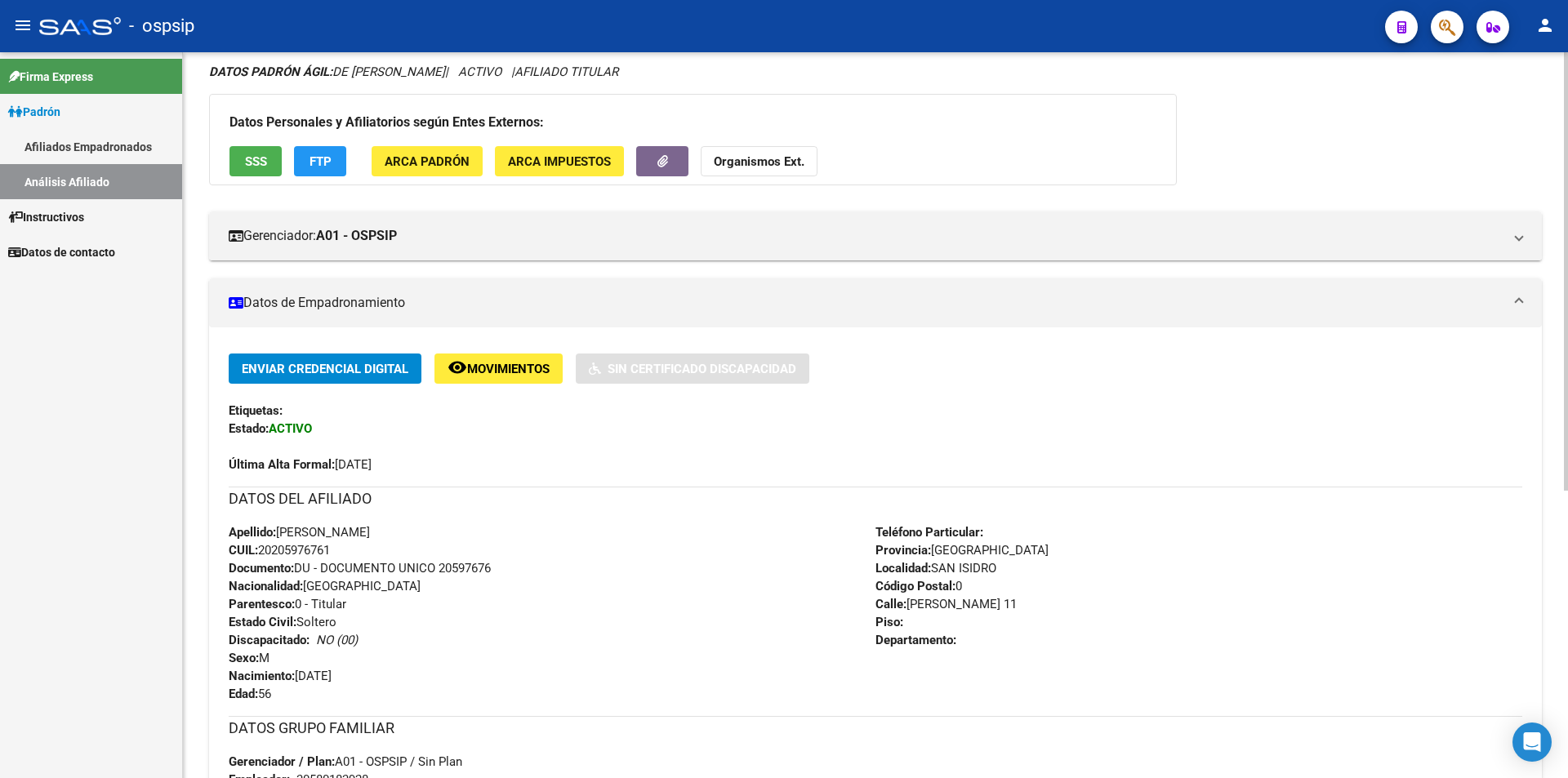
scroll to position [0, 0]
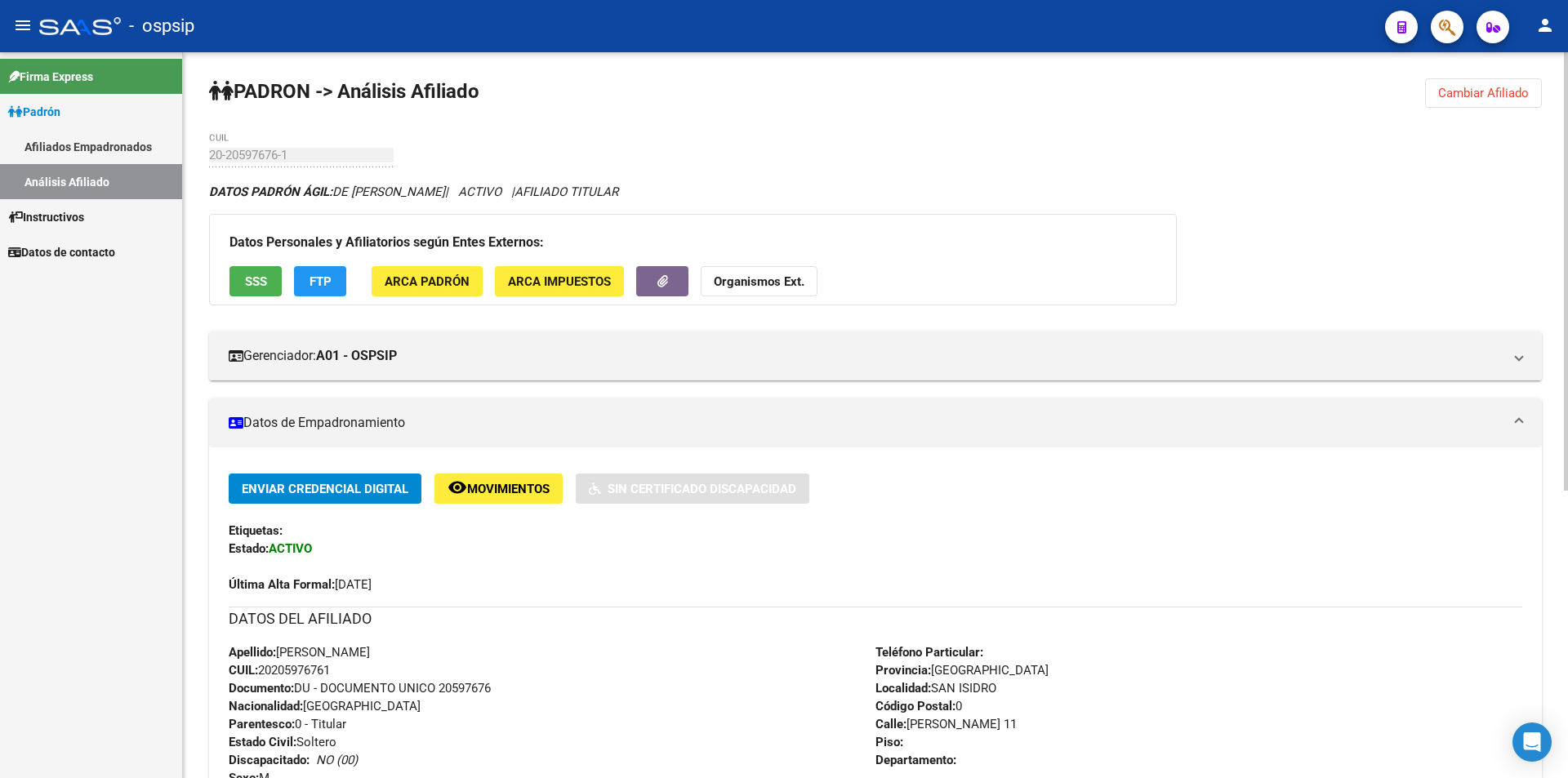
click at [1478, 97] on span "Cambiar Afiliado" at bounding box center [1483, 92] width 91 height 15
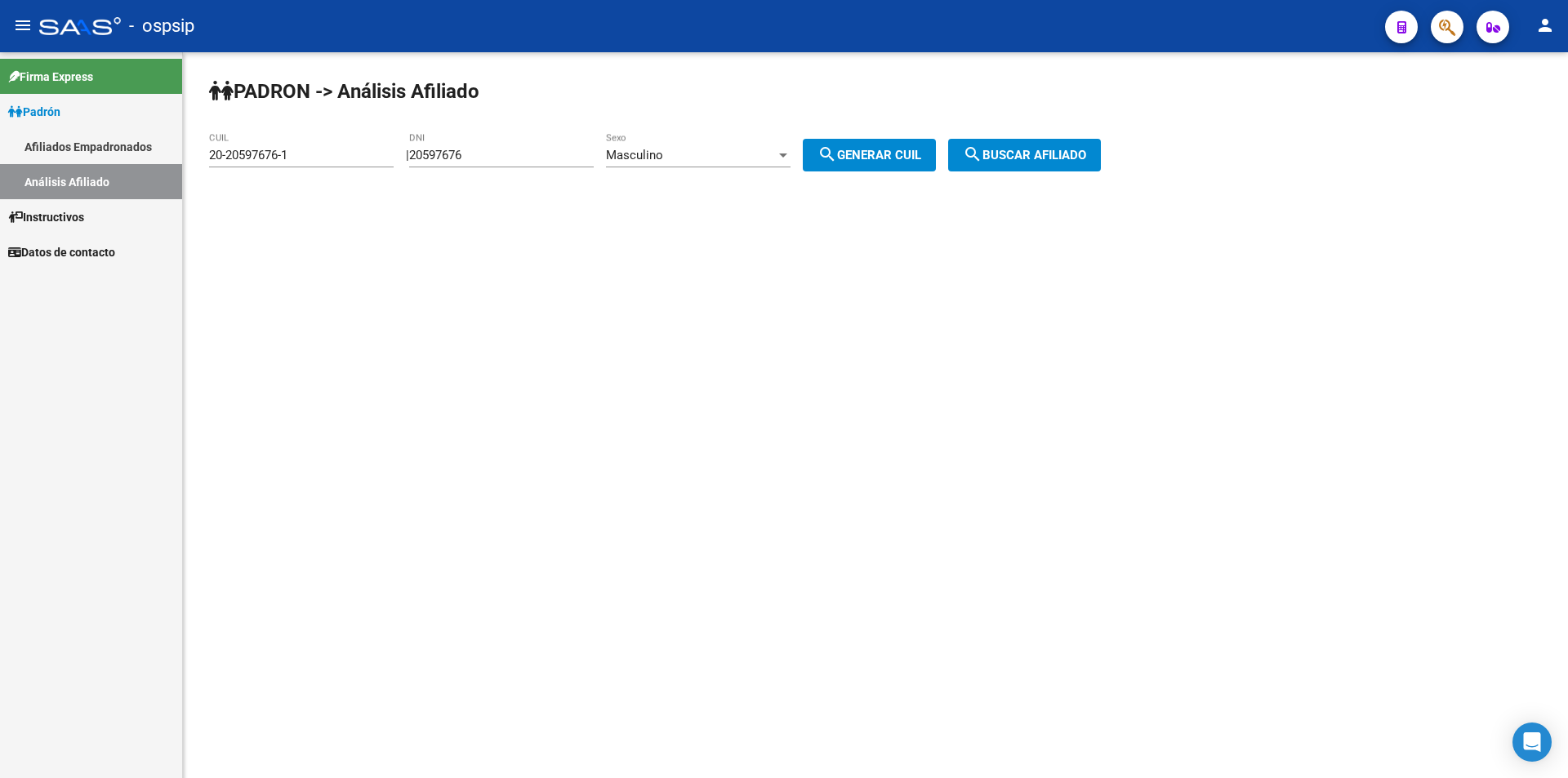
click at [540, 147] on div "20597676 DNI" at bounding box center [501, 150] width 185 height 35
click at [540, 153] on input "20597676" at bounding box center [501, 155] width 185 height 15
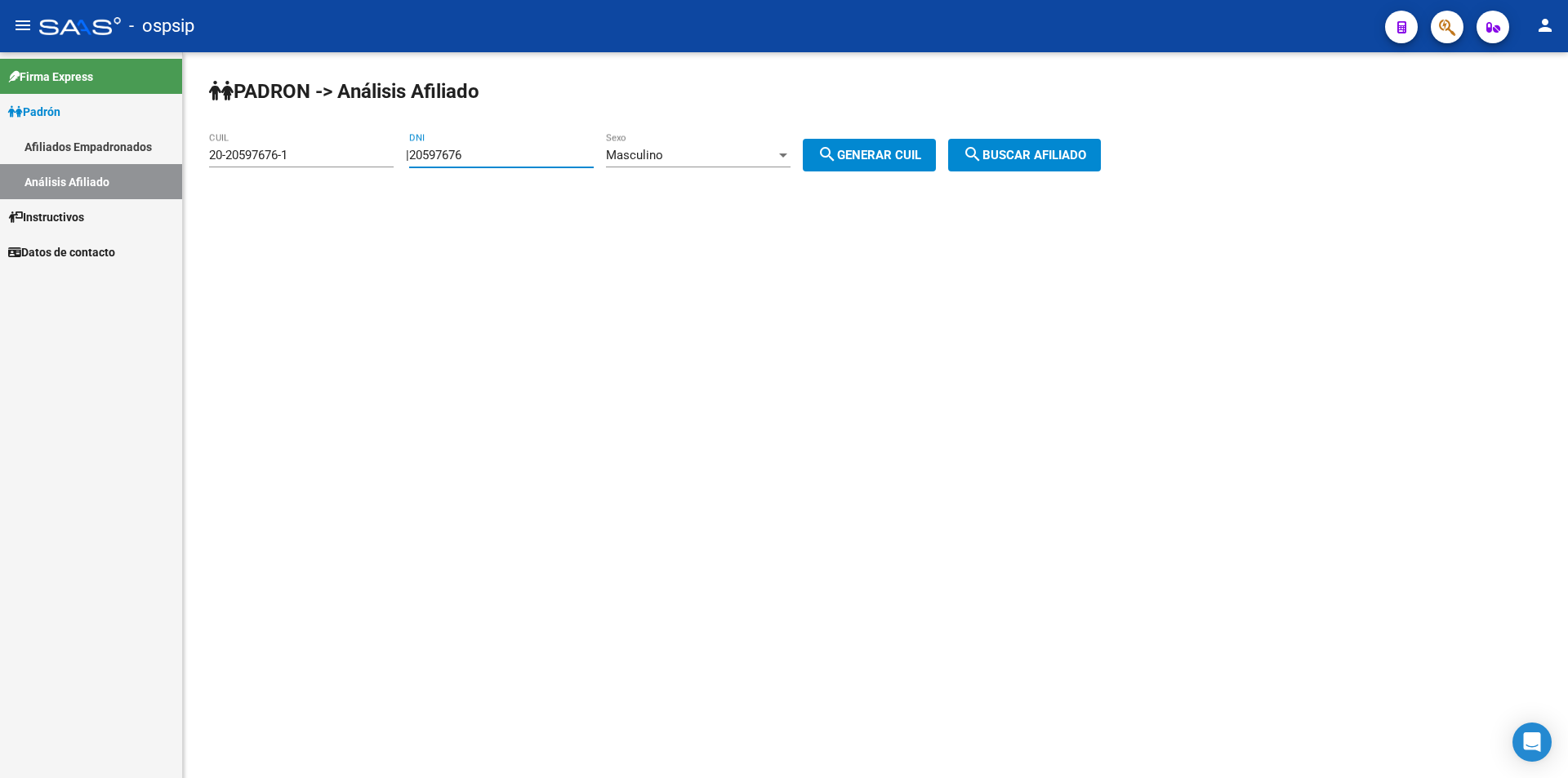
click at [540, 153] on input "20597676" at bounding box center [501, 155] width 185 height 15
paste input "7151463"
type input "27151463"
click at [936, 156] on button "search Generar CUIL" at bounding box center [869, 155] width 133 height 32
type input "20-27151463-9"
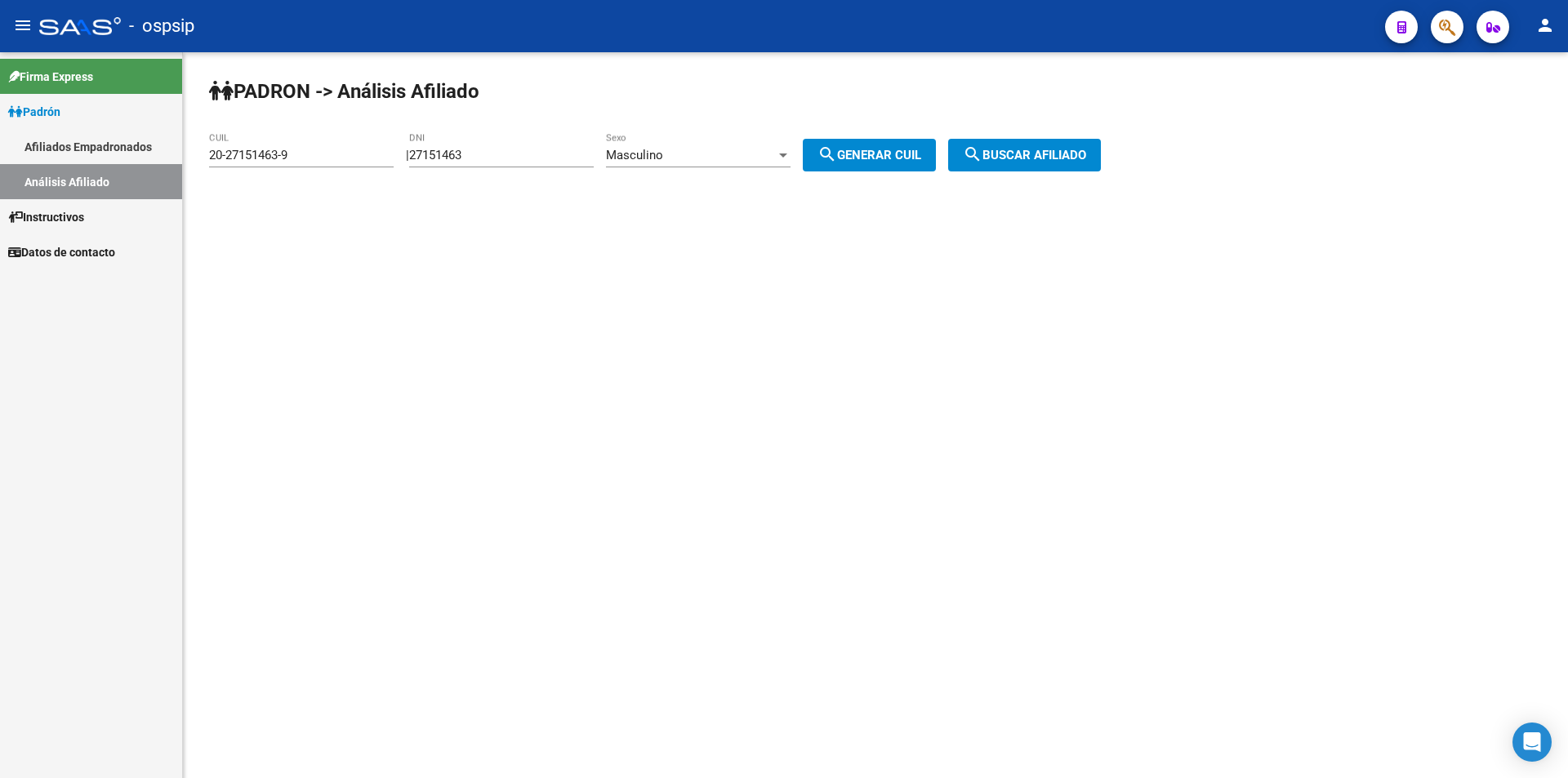
click at [983, 148] on mat-icon "search" at bounding box center [973, 154] width 20 height 20
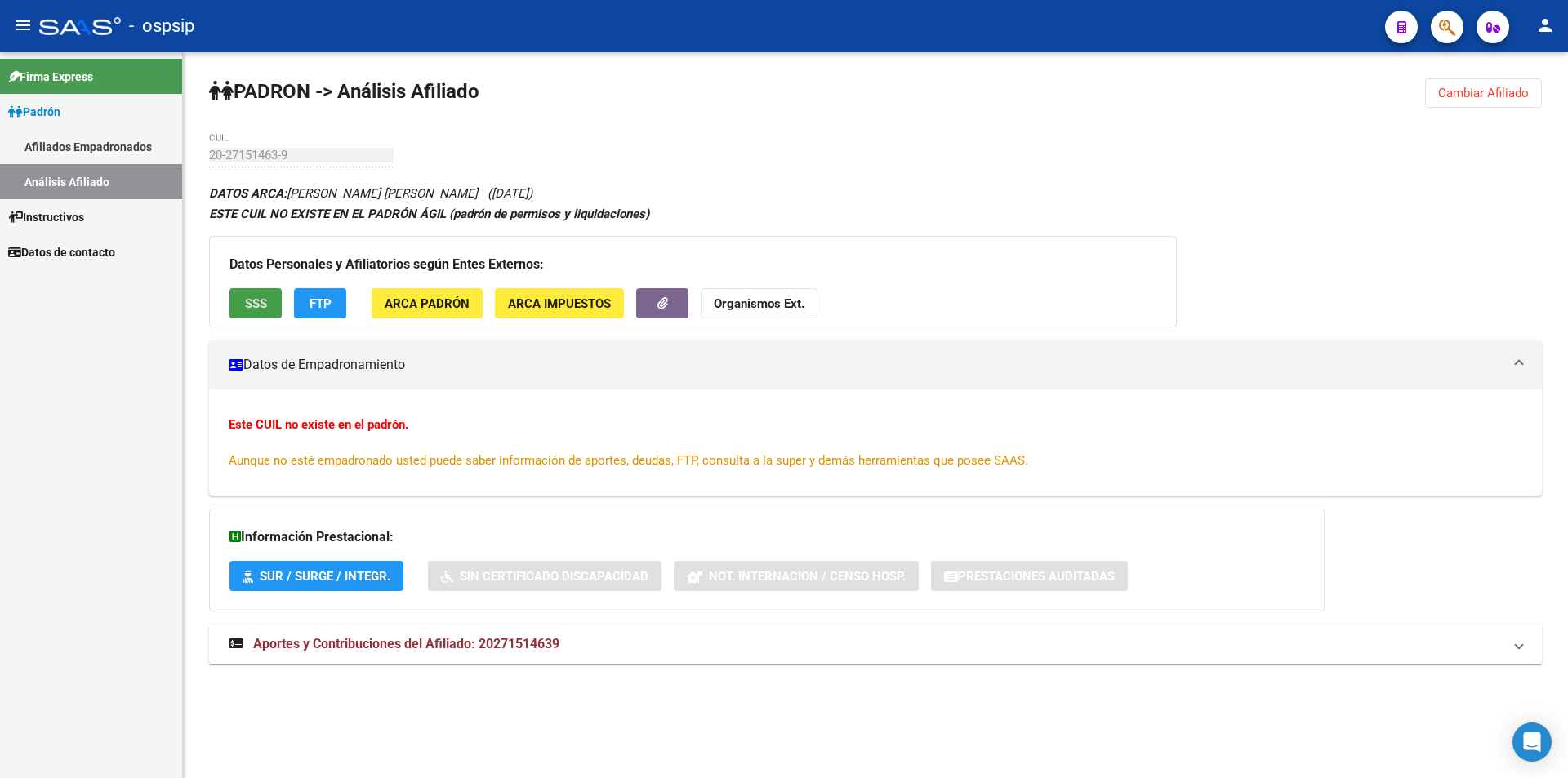
click at [250, 298] on span "SSS" at bounding box center [256, 304] width 22 height 15
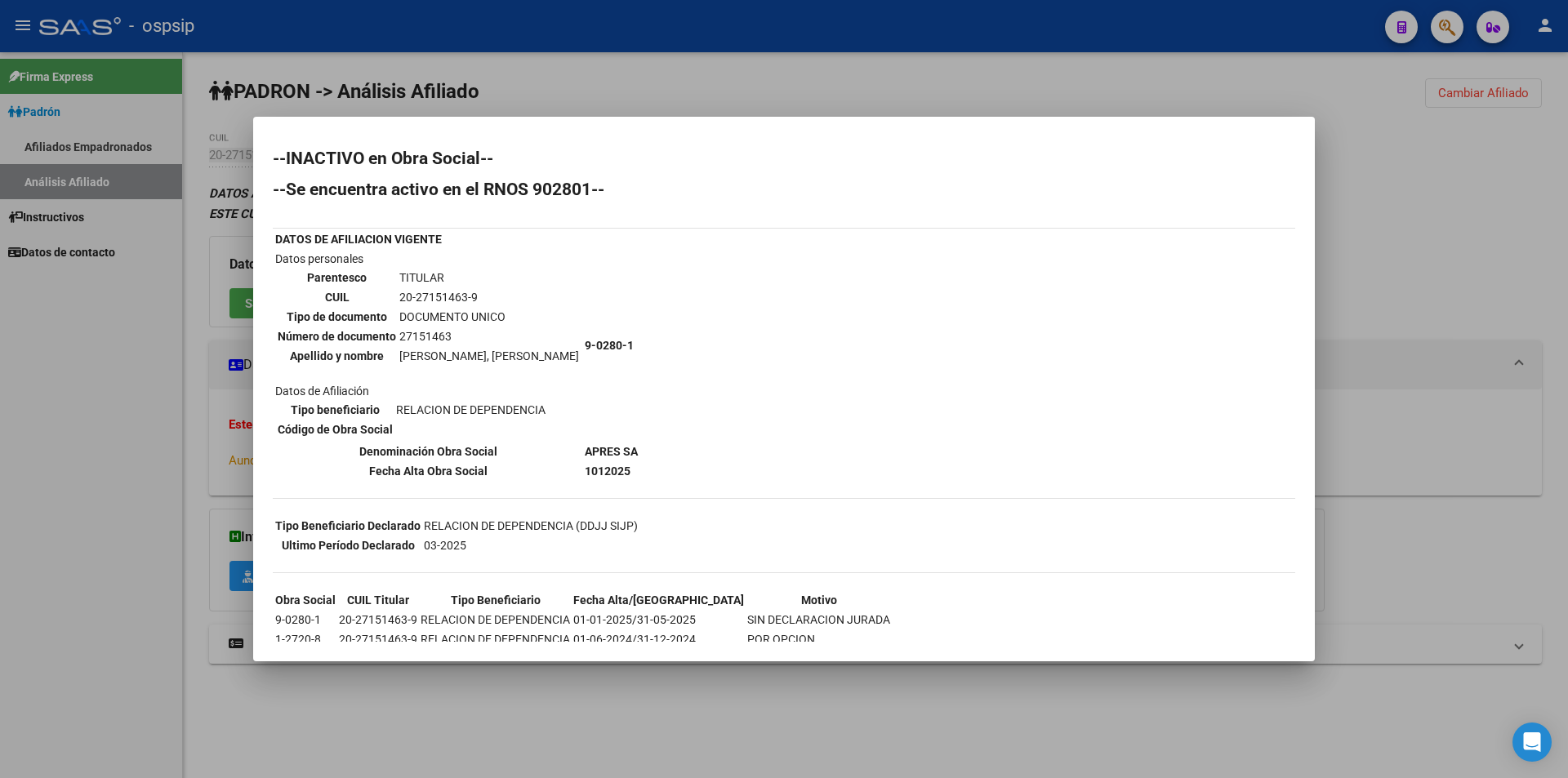
click at [1217, 82] on div at bounding box center [784, 389] width 1568 height 778
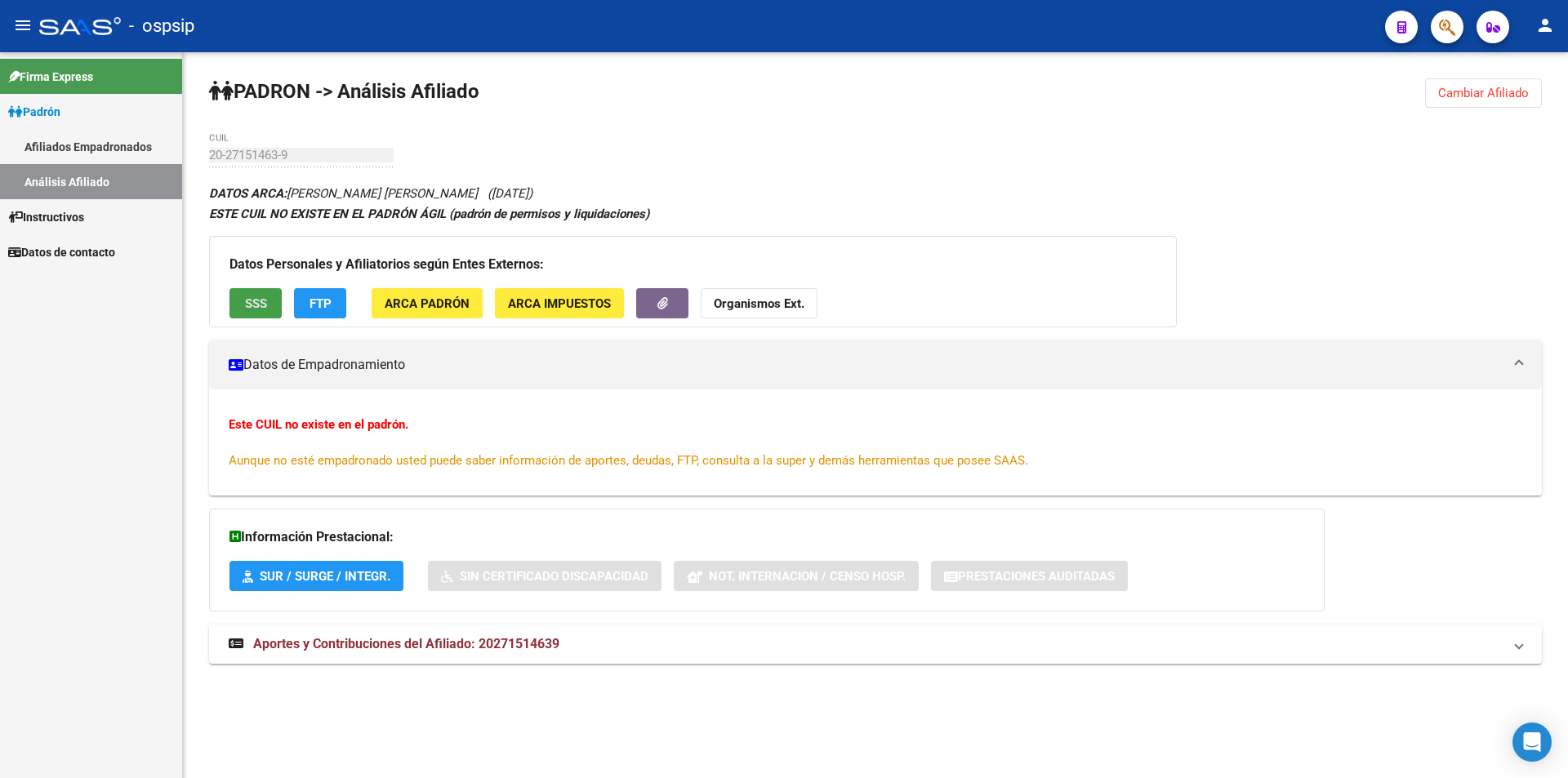
click at [259, 298] on span "SSS" at bounding box center [256, 304] width 22 height 15
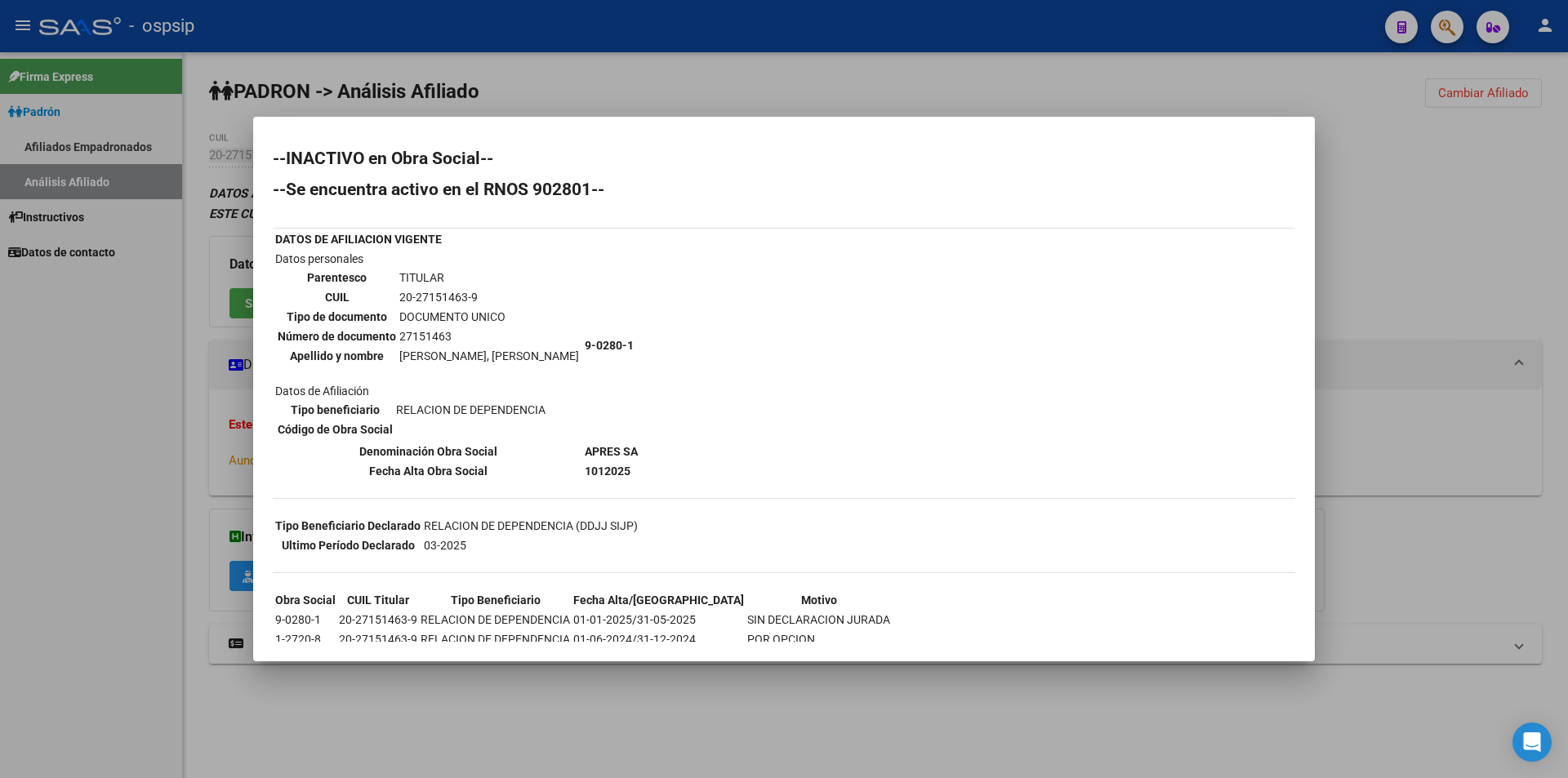
click at [458, 705] on div at bounding box center [784, 389] width 1568 height 778
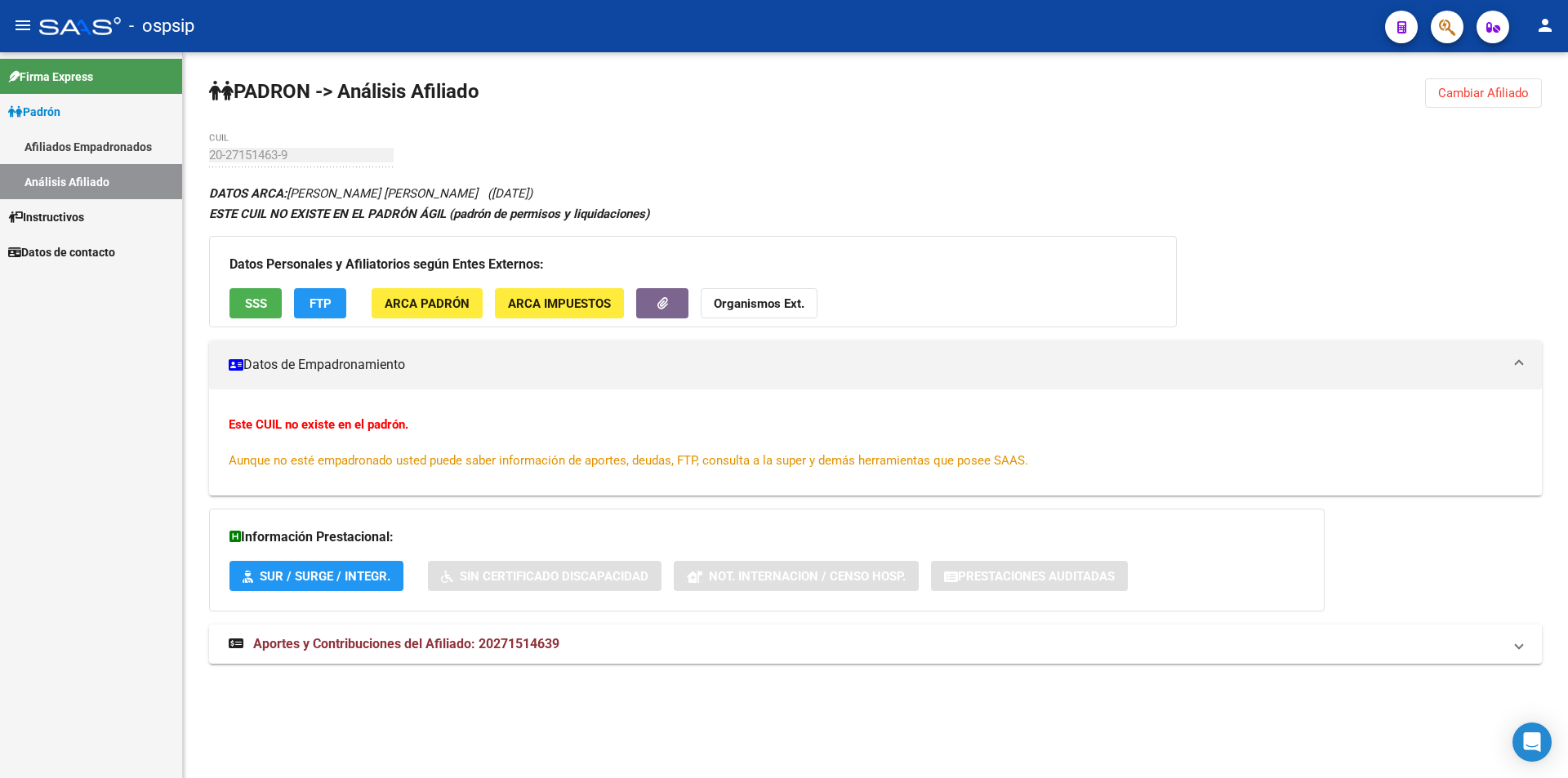
click at [246, 308] on span "SSS" at bounding box center [256, 304] width 22 height 15
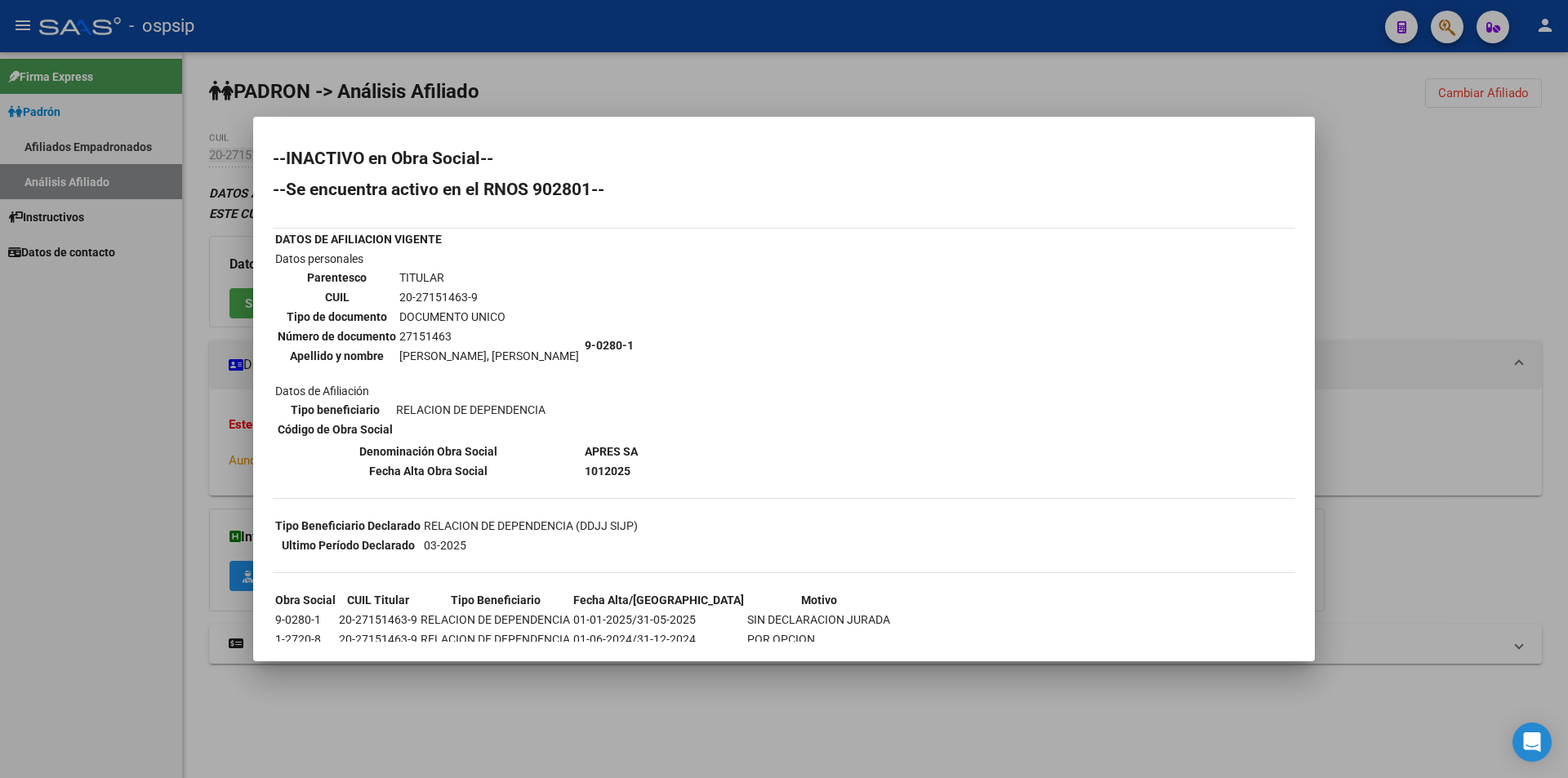
drag, startPoint x: 590, startPoint y: 356, endPoint x: 388, endPoint y: 370, distance: 202.5
click at [388, 370] on tr "Datos personales Parentesco TITULAR CUIL 20-27151463-9 Tipo de documento DOCUME…" at bounding box center [457, 345] width 364 height 191
click at [391, 352] on th "Apellido y nombre" at bounding box center [337, 356] width 120 height 18
click at [631, 450] on b "APRES SA" at bounding box center [612, 451] width 53 height 13
click at [675, 472] on div "--INACTIVO en Obra Social-- --Se encuentra activo en el RNOS 902801-- DATOS DE …" at bounding box center [784, 495] width 1022 height 690
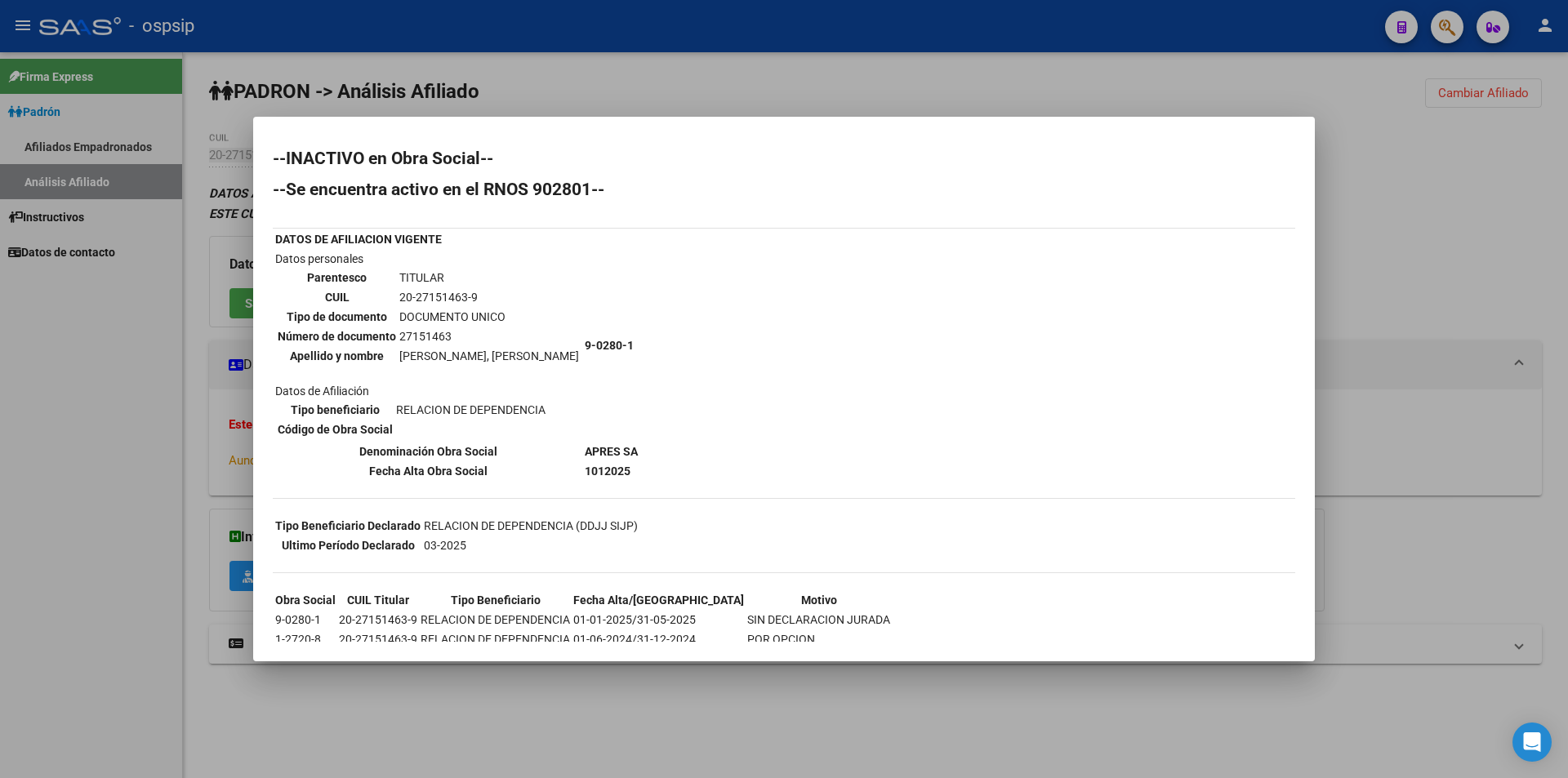
drag, startPoint x: 1025, startPoint y: 475, endPoint x: 1086, endPoint y: 569, distance: 112.1
click at [1080, 592] on div "--INACTIVO en Obra Social-- --Se encuentra activo en el RNOS 902801-- DATOS DE …" at bounding box center [784, 495] width 1022 height 690
click at [1096, 337] on div "--INACTIVO en Obra Social-- --Se encuentra activo en el RNOS 902801-- DATOS DE …" at bounding box center [784, 495] width 1022 height 690
drag, startPoint x: 671, startPoint y: 452, endPoint x: 592, endPoint y: 455, distance: 79.1
click at [592, 455] on div "--INACTIVO en Obra Social-- --Se encuentra activo en el RNOS 902801-- DATOS DE …" at bounding box center [784, 495] width 1022 height 690
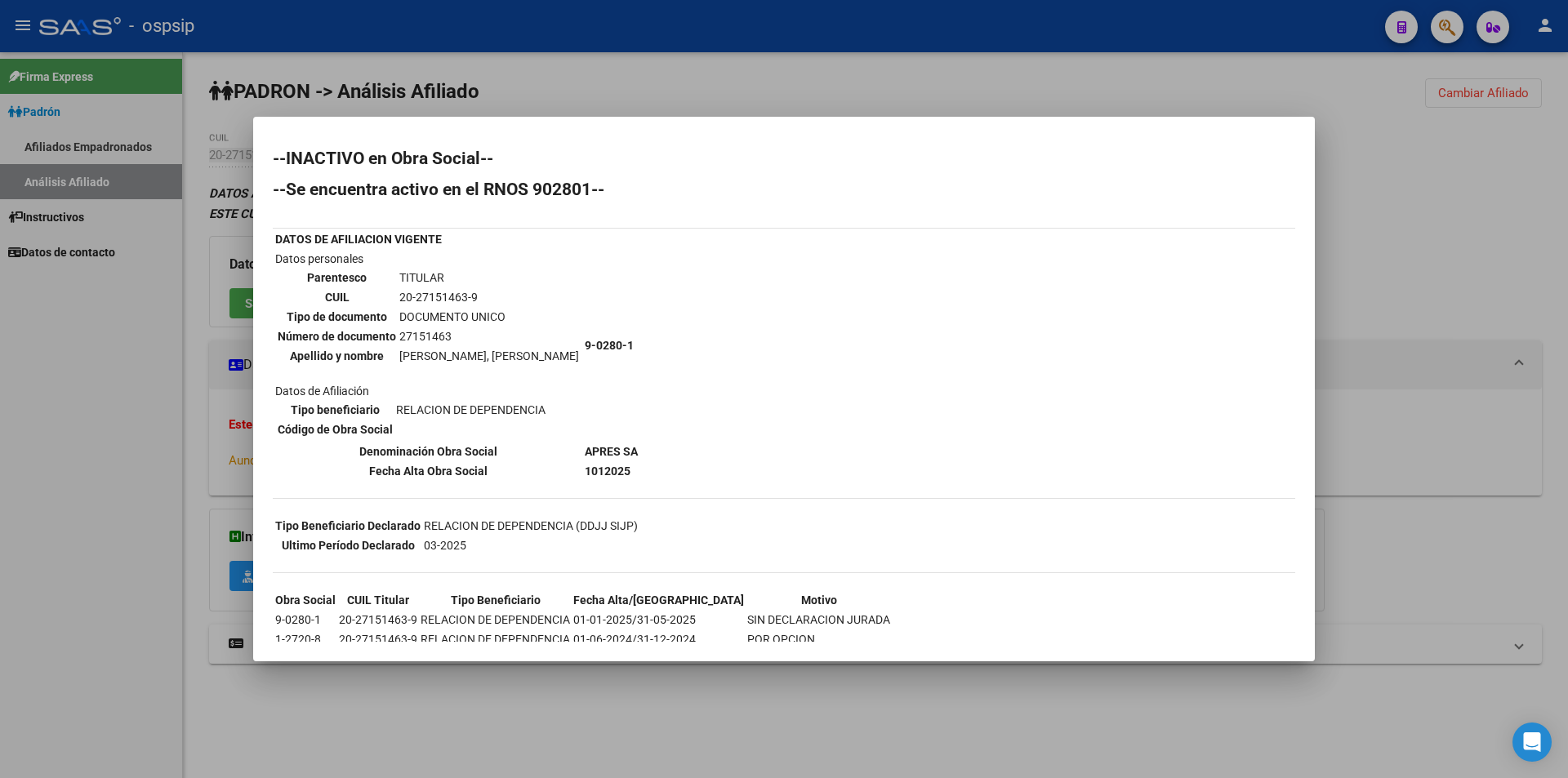
click at [726, 441] on div "--INACTIVO en Obra Social-- --Se encuentra activo en el RNOS 902801-- DATOS DE …" at bounding box center [784, 495] width 1022 height 690
drag, startPoint x: 592, startPoint y: 451, endPoint x: 650, endPoint y: 458, distance: 58.4
click at [650, 458] on div "--INACTIVO en Obra Social-- --Se encuentra activo en el RNOS 902801-- DATOS DE …" at bounding box center [784, 495] width 1022 height 690
click at [696, 496] on div "--INACTIVO en Obra Social-- --Se encuentra activo en el RNOS 902801-- DATOS DE …" at bounding box center [784, 495] width 1022 height 690
click at [655, 80] on div at bounding box center [784, 389] width 1568 height 778
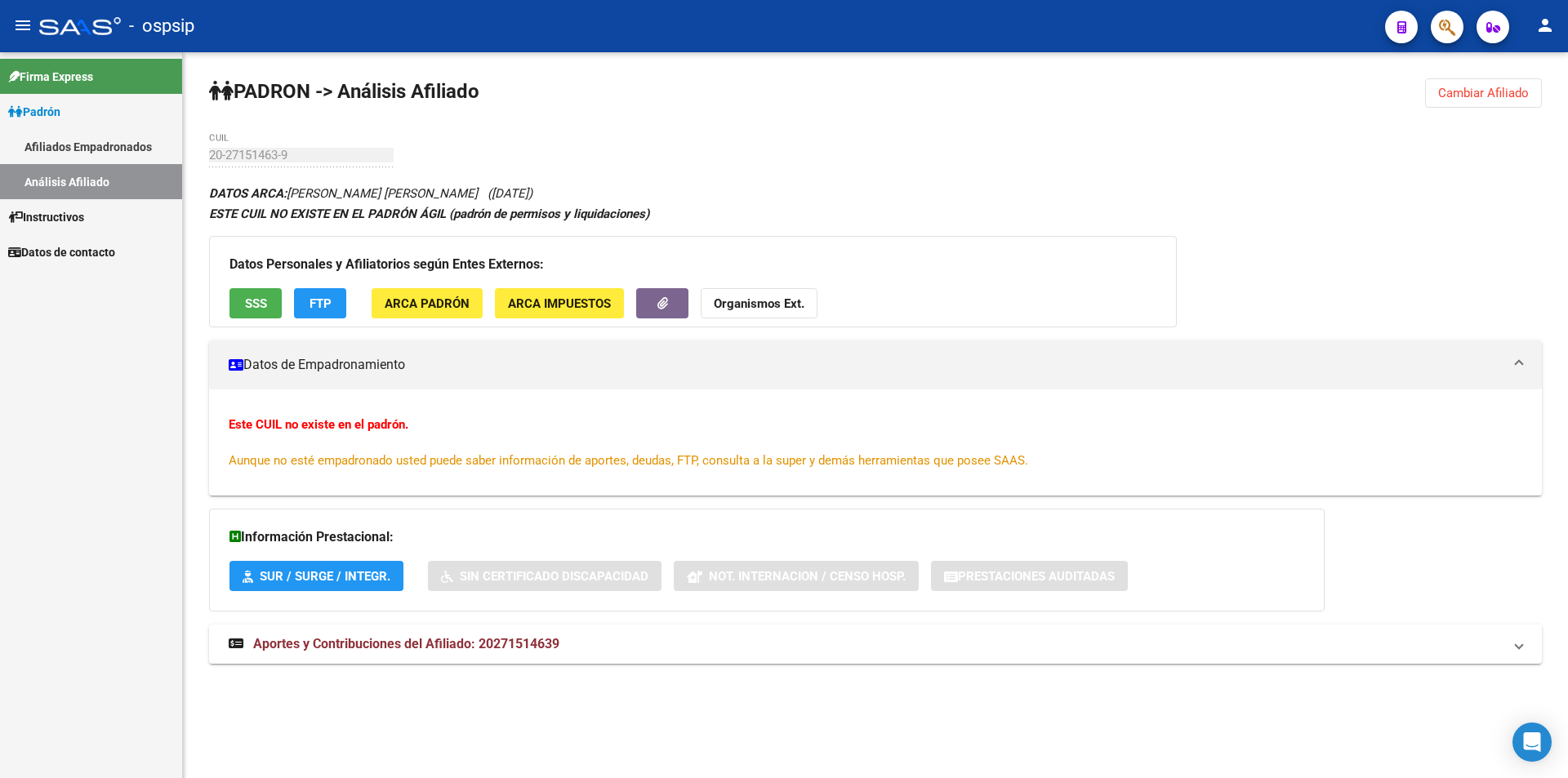
click at [1512, 92] on span "Cambiar Afiliado" at bounding box center [1483, 92] width 91 height 15
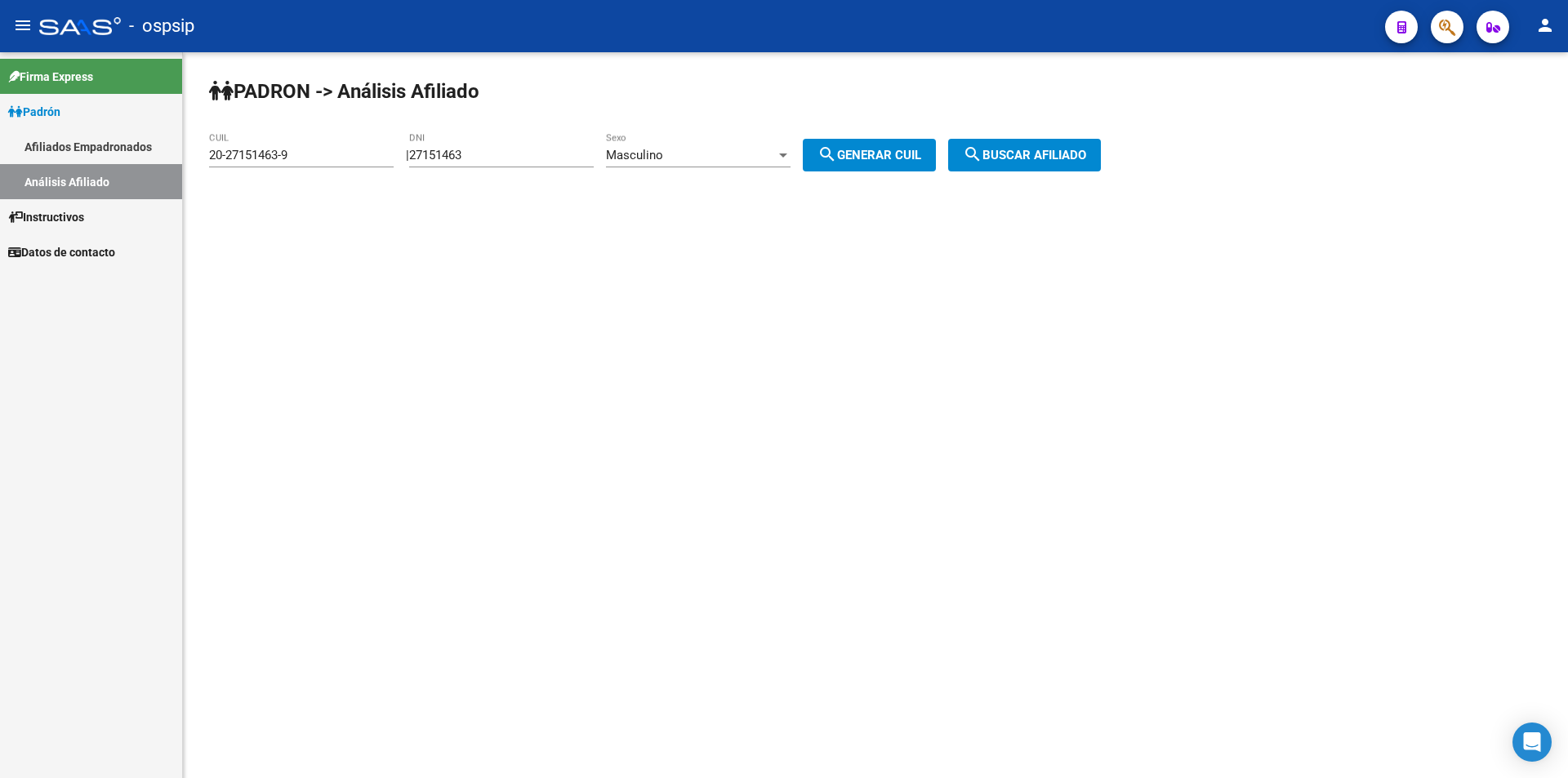
click at [549, 146] on div "27151463 DNI" at bounding box center [501, 150] width 185 height 35
click at [547, 150] on input "27151463" at bounding box center [501, 155] width 185 height 15
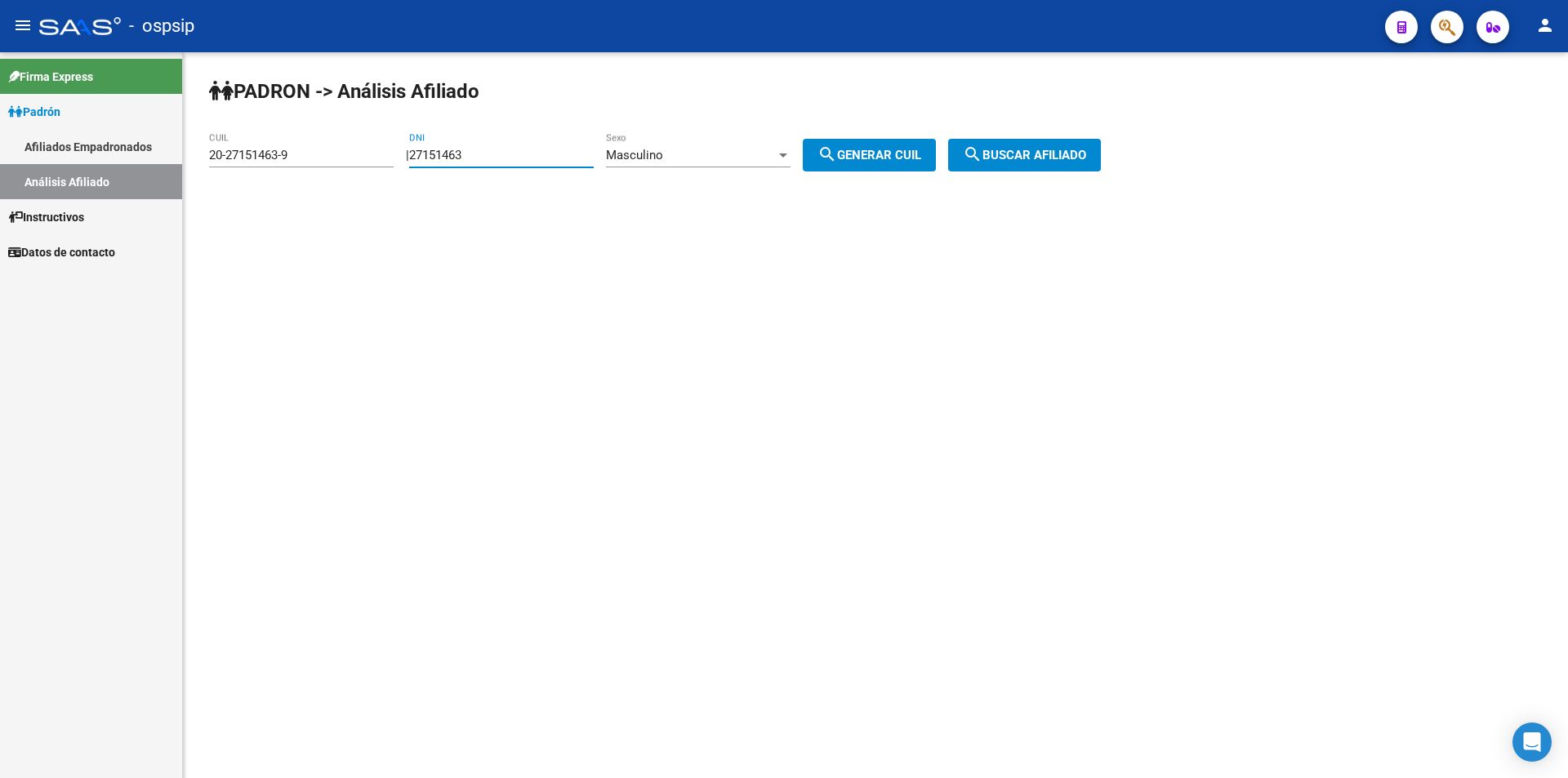
click at [547, 150] on input "27151463" at bounding box center [501, 155] width 185 height 15
paste input "42009399"
type input "42009399"
click at [701, 149] on div "Masculino" at bounding box center [690, 155] width 170 height 15
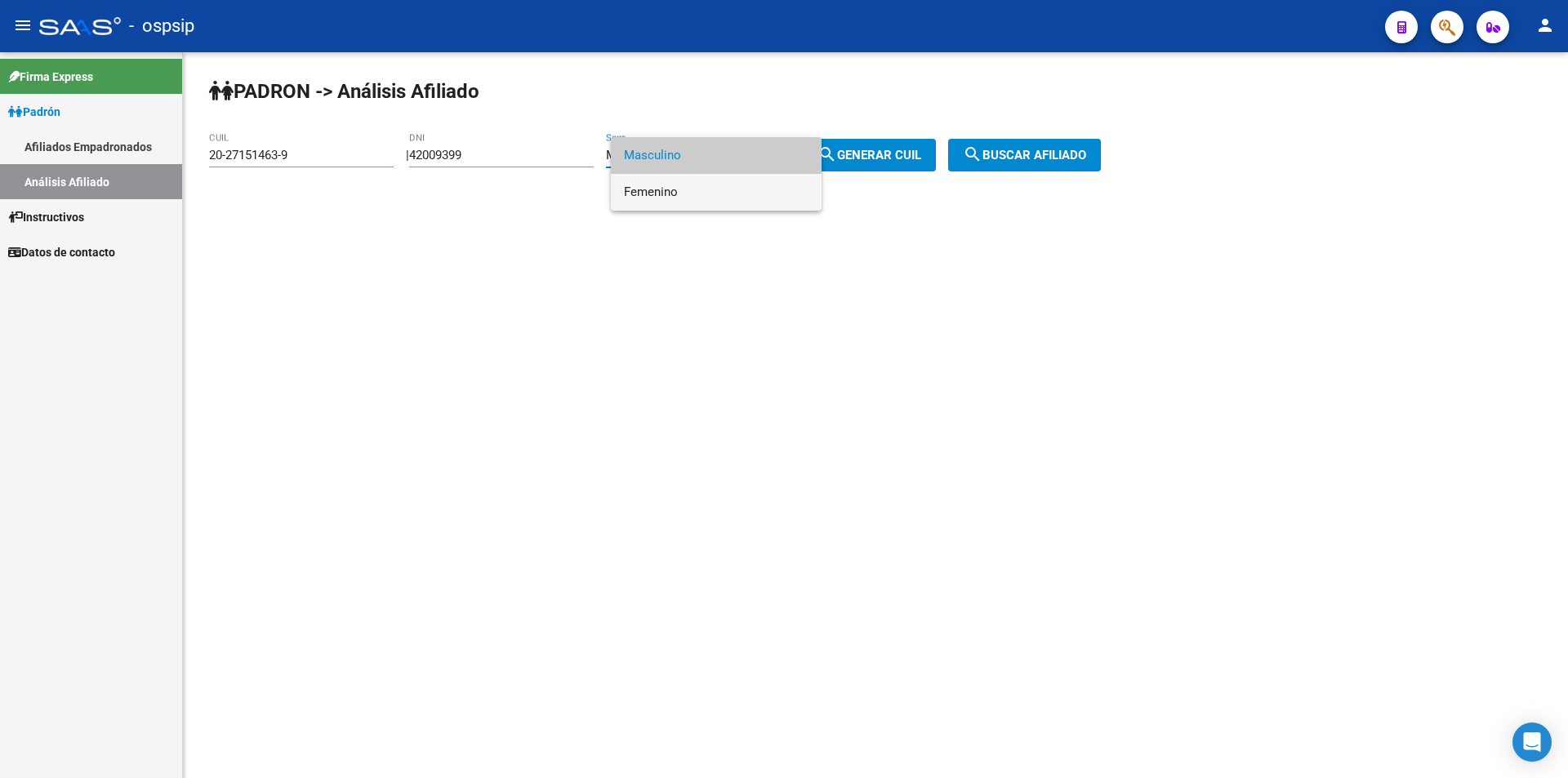
drag, startPoint x: 708, startPoint y: 186, endPoint x: 760, endPoint y: 171, distance: 54.1
click at [708, 186] on span "Femenino" at bounding box center [716, 192] width 185 height 37
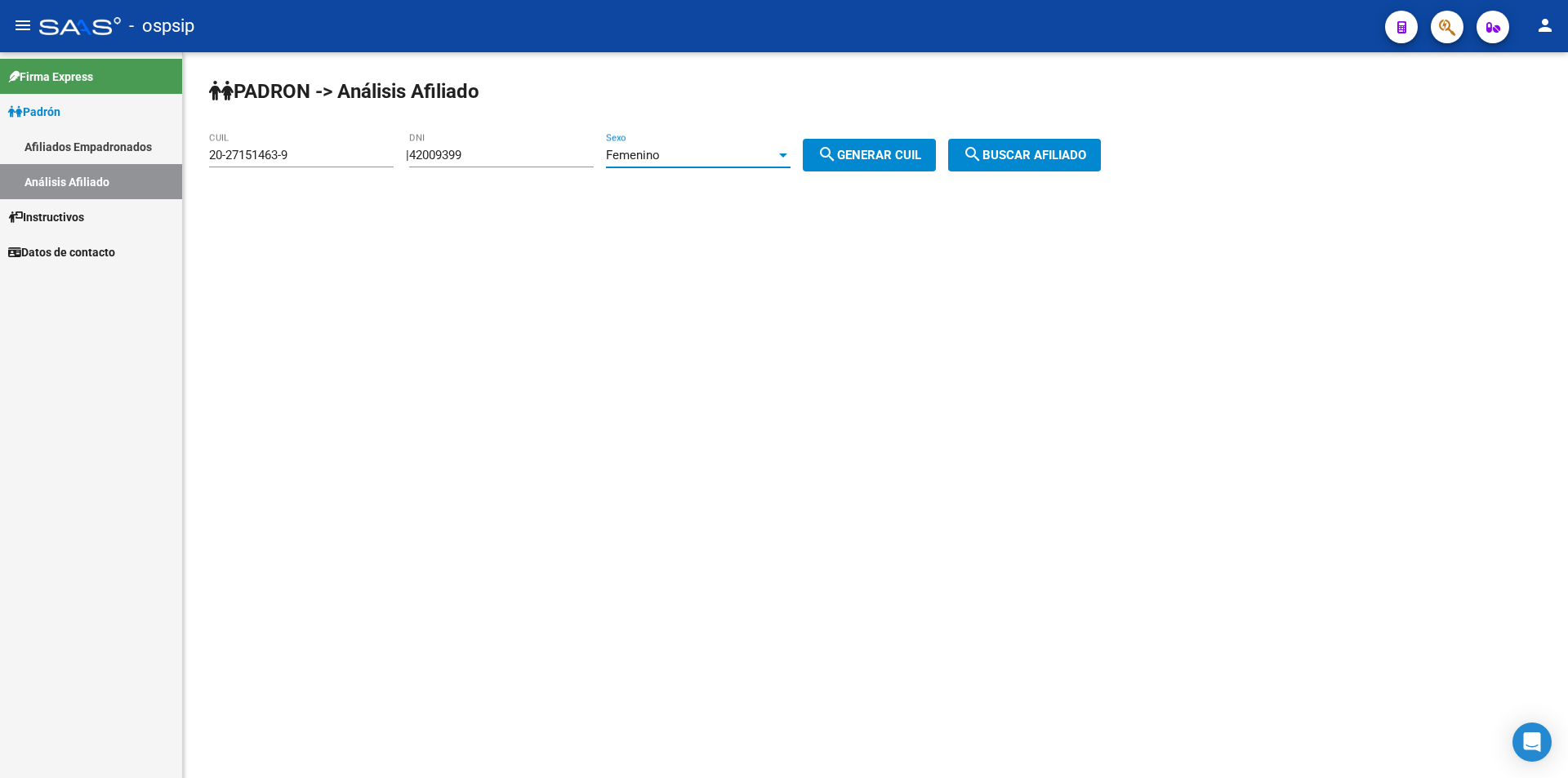
drag, startPoint x: 872, startPoint y: 151, endPoint x: 887, endPoint y: 135, distance: 21.9
click at [872, 150] on span "search Generar CUIL" at bounding box center [869, 155] width 104 height 15
type input "27-42009399-9"
click at [1058, 150] on span "search Buscar afiliado" at bounding box center [1025, 155] width 123 height 15
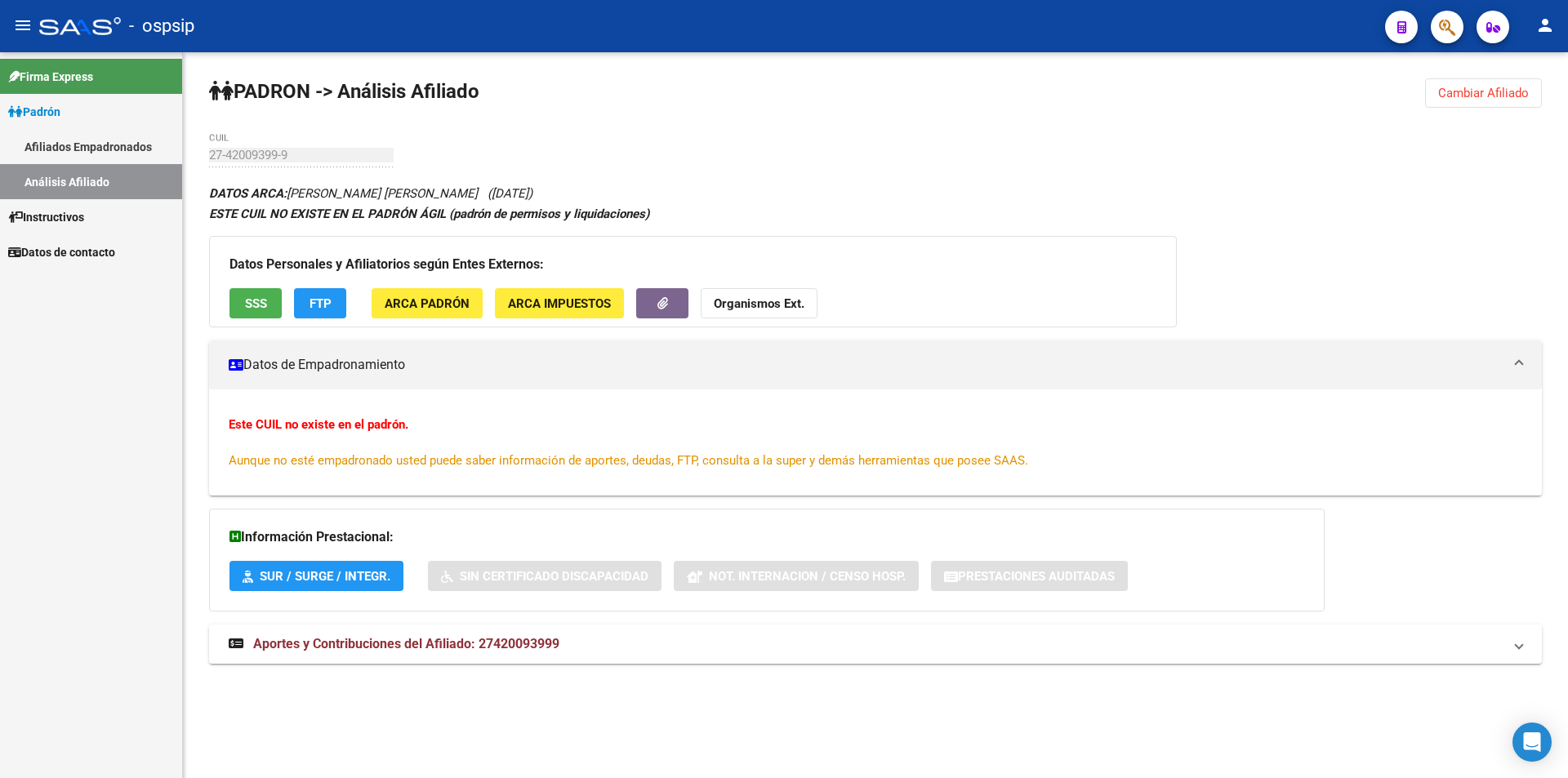
click at [259, 298] on span "SSS" at bounding box center [256, 304] width 22 height 15
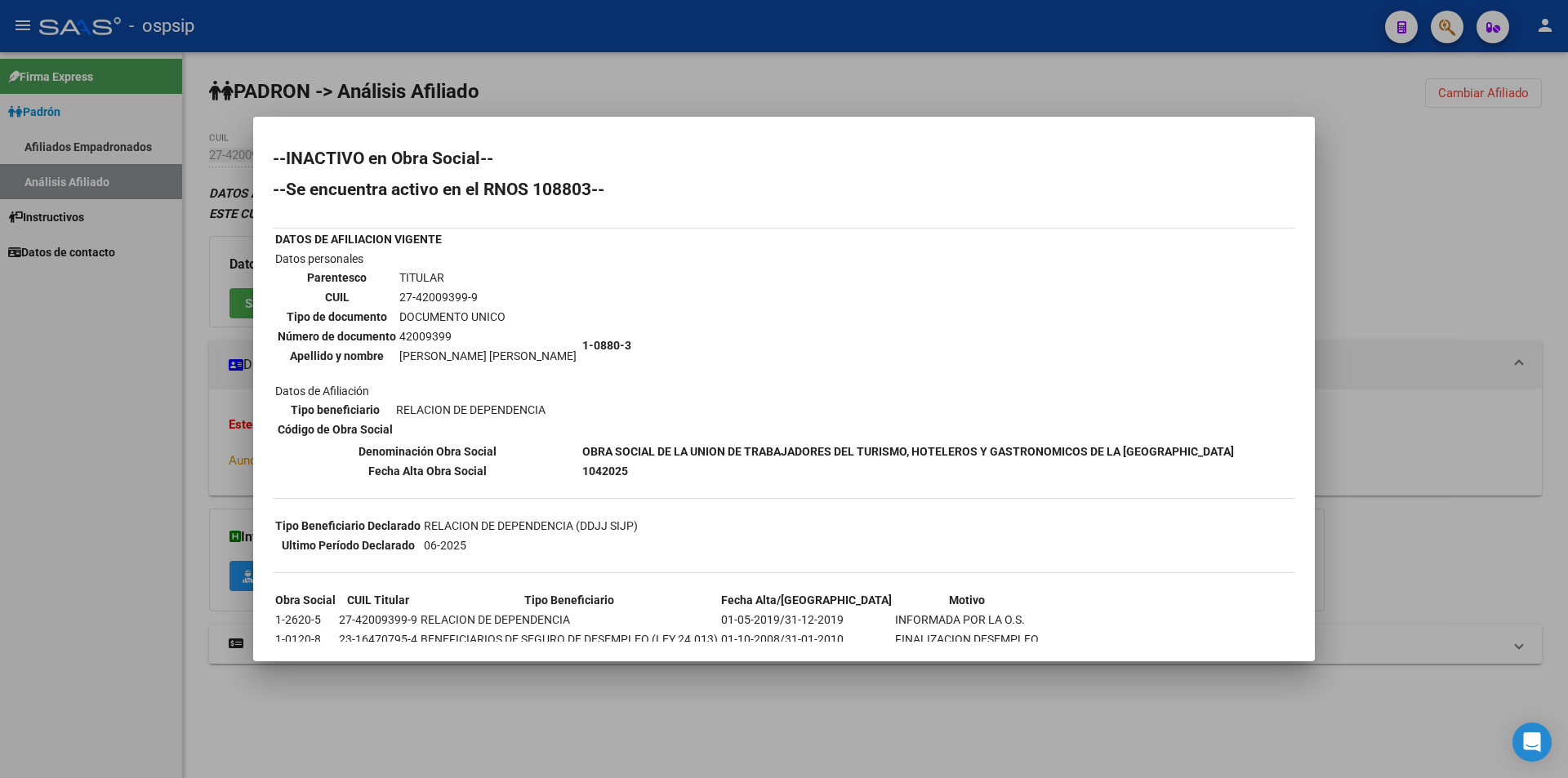
click at [1124, 104] on div at bounding box center [784, 389] width 1568 height 778
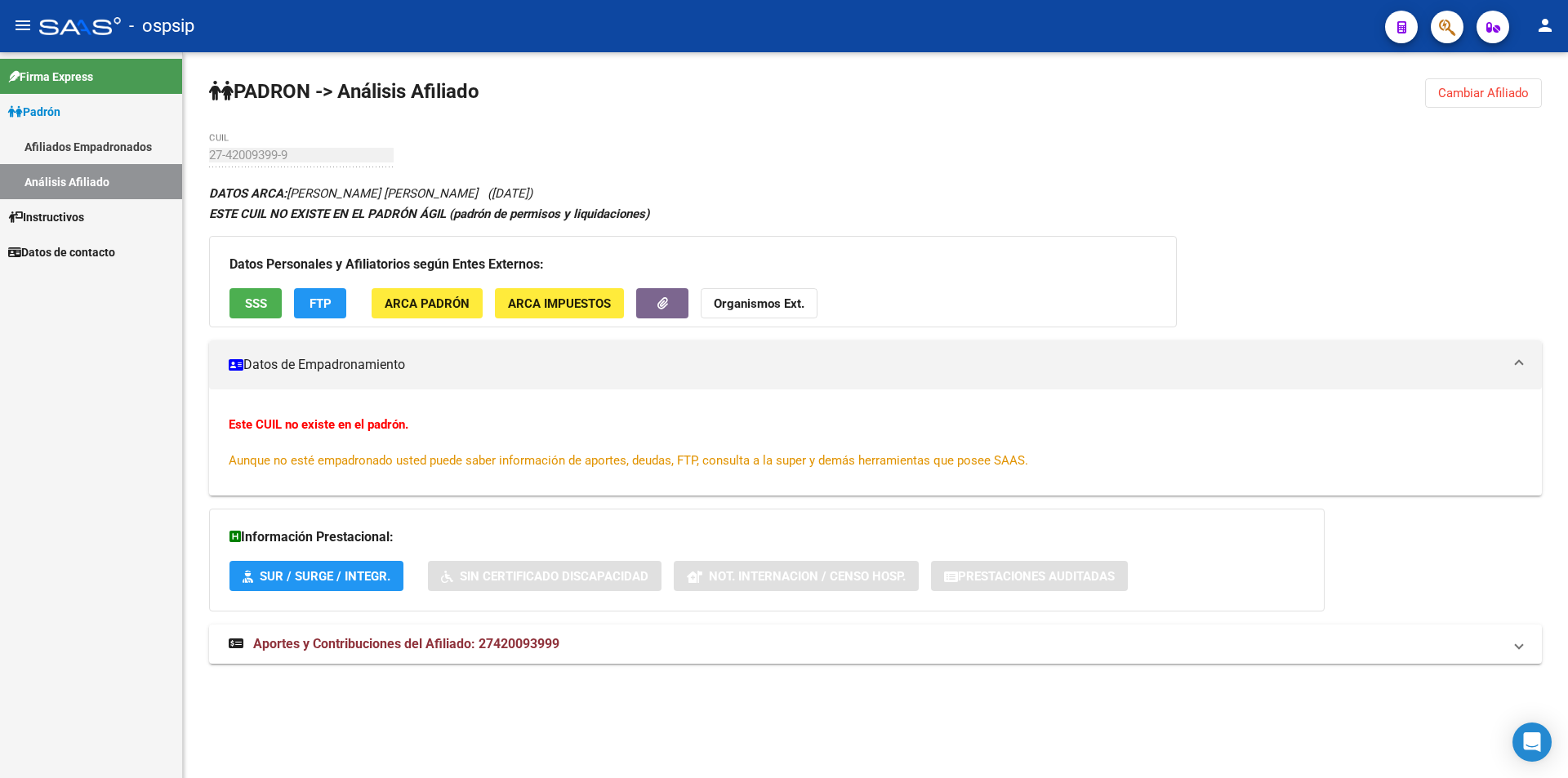
click at [1513, 89] on span "Cambiar Afiliado" at bounding box center [1483, 92] width 91 height 15
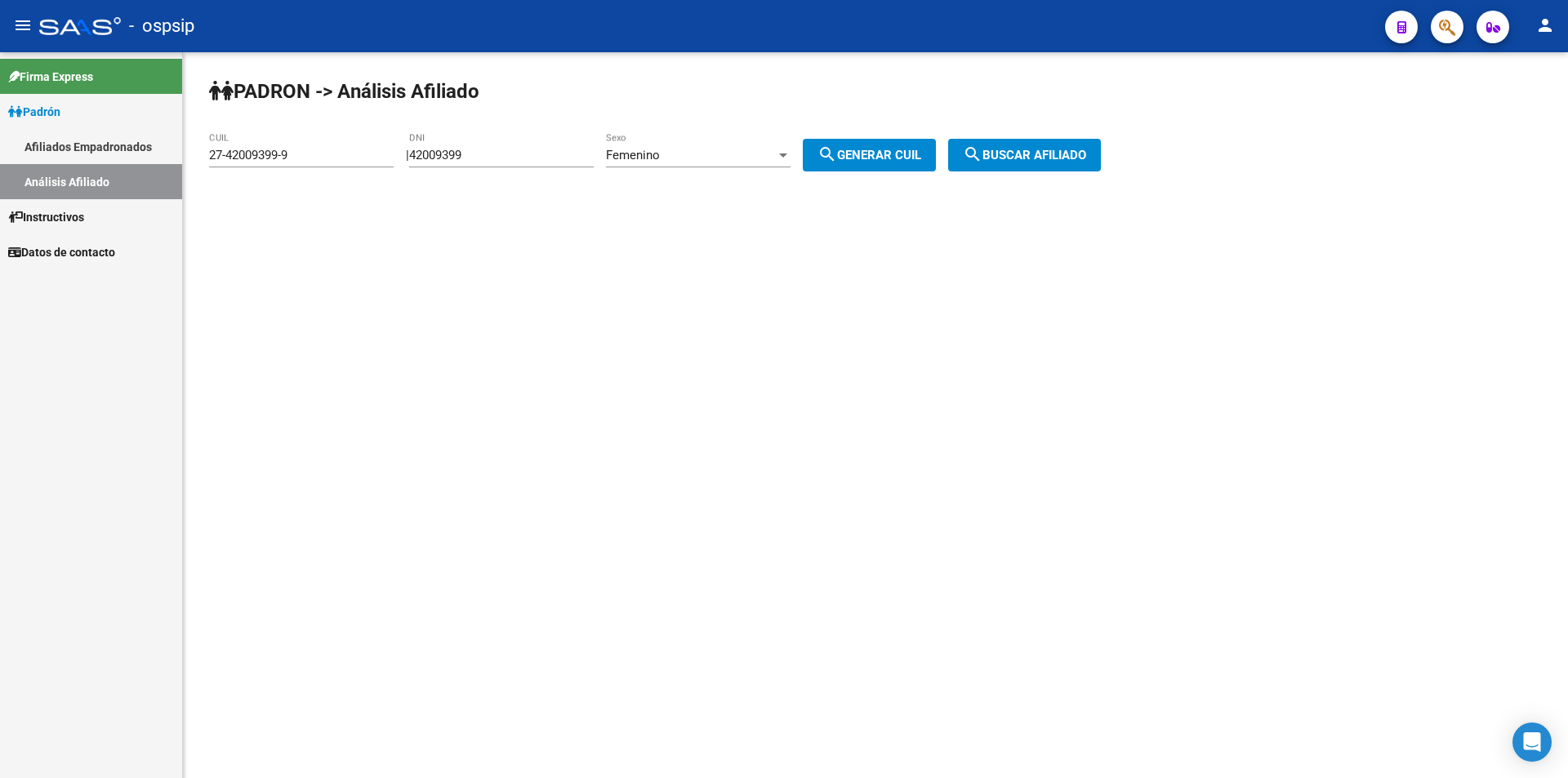
click at [517, 147] on div "42009399 DNI" at bounding box center [501, 150] width 185 height 35
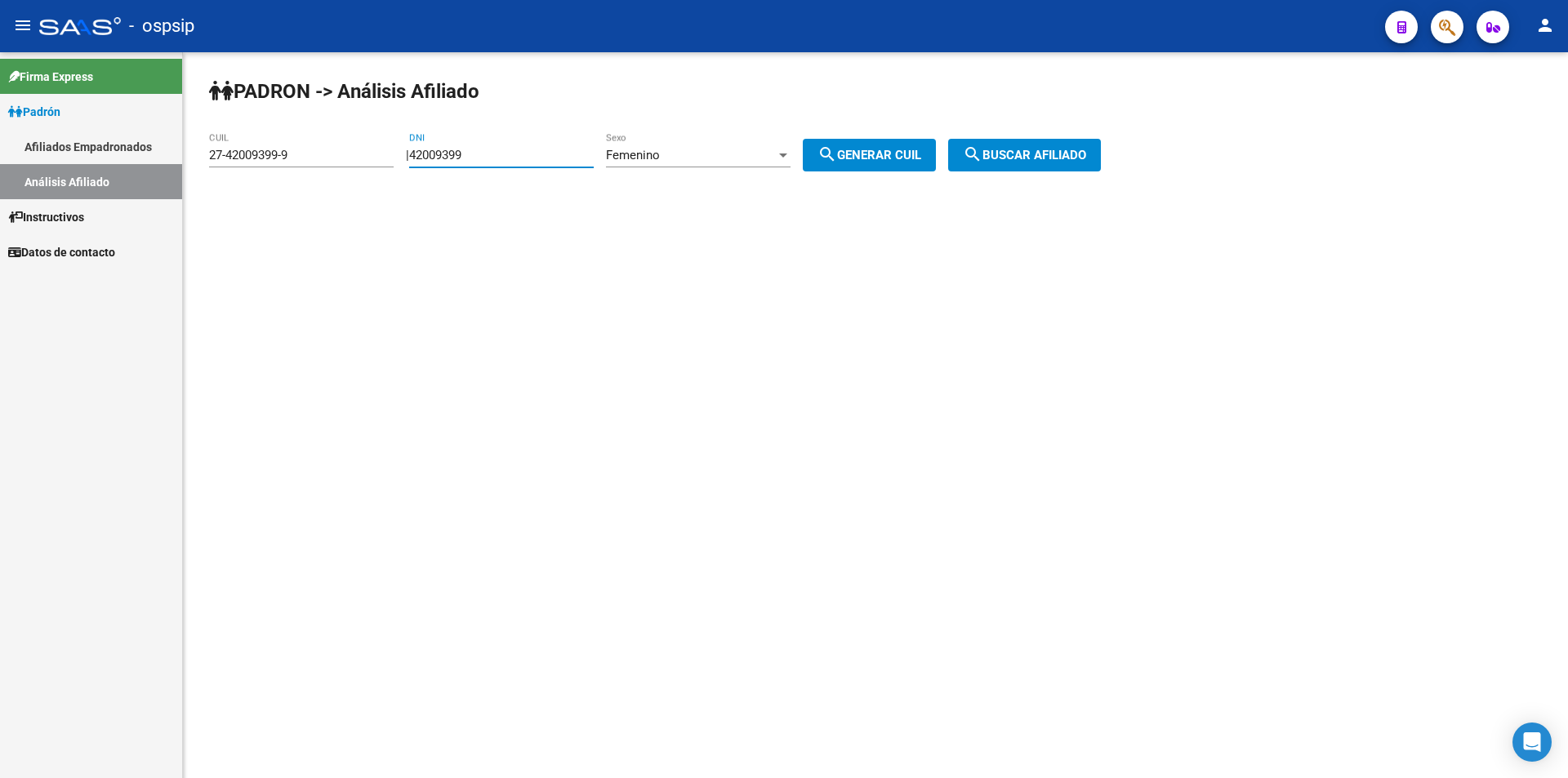
click at [524, 157] on input "42009399" at bounding box center [501, 155] width 185 height 15
paste input "number"
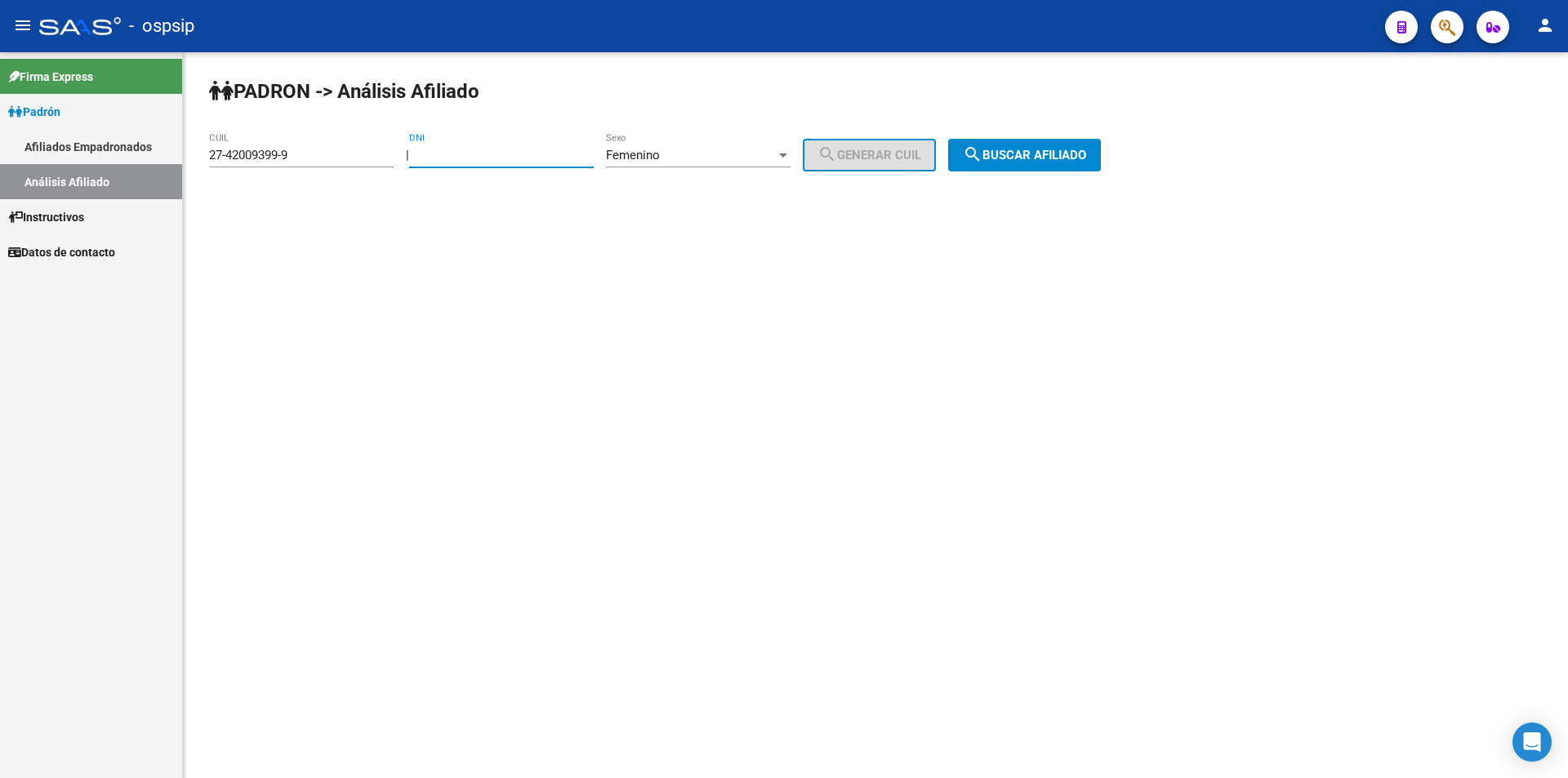
click at [524, 157] on input "DNI" at bounding box center [501, 155] width 185 height 15
click at [525, 156] on input "DNI" at bounding box center [501, 155] width 185 height 15
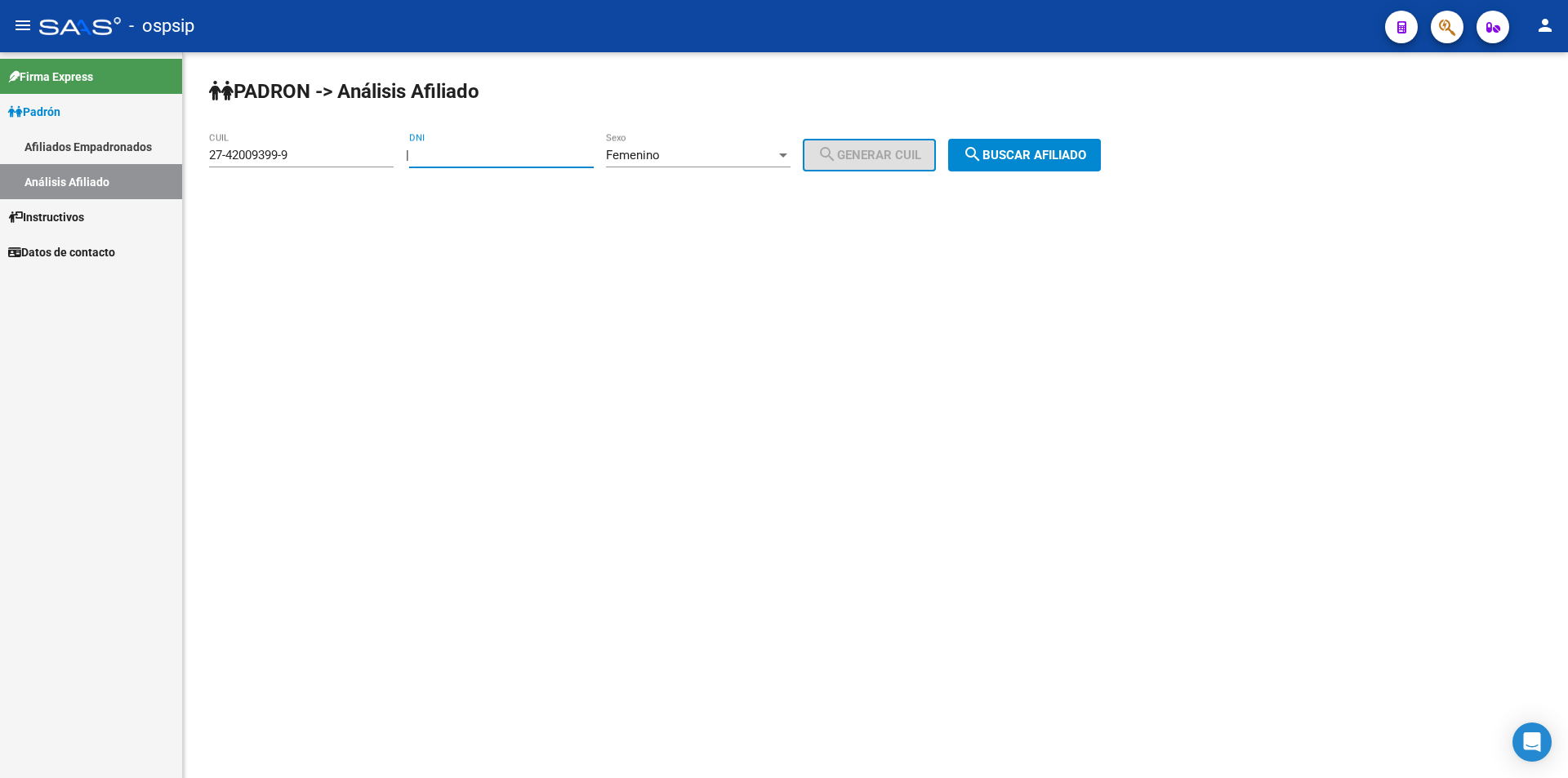
click at [525, 156] on input "DNI" at bounding box center [501, 155] width 185 height 15
paste input "43251713"
type input "43251713"
click at [736, 150] on div "Femenino" at bounding box center [690, 155] width 170 height 15
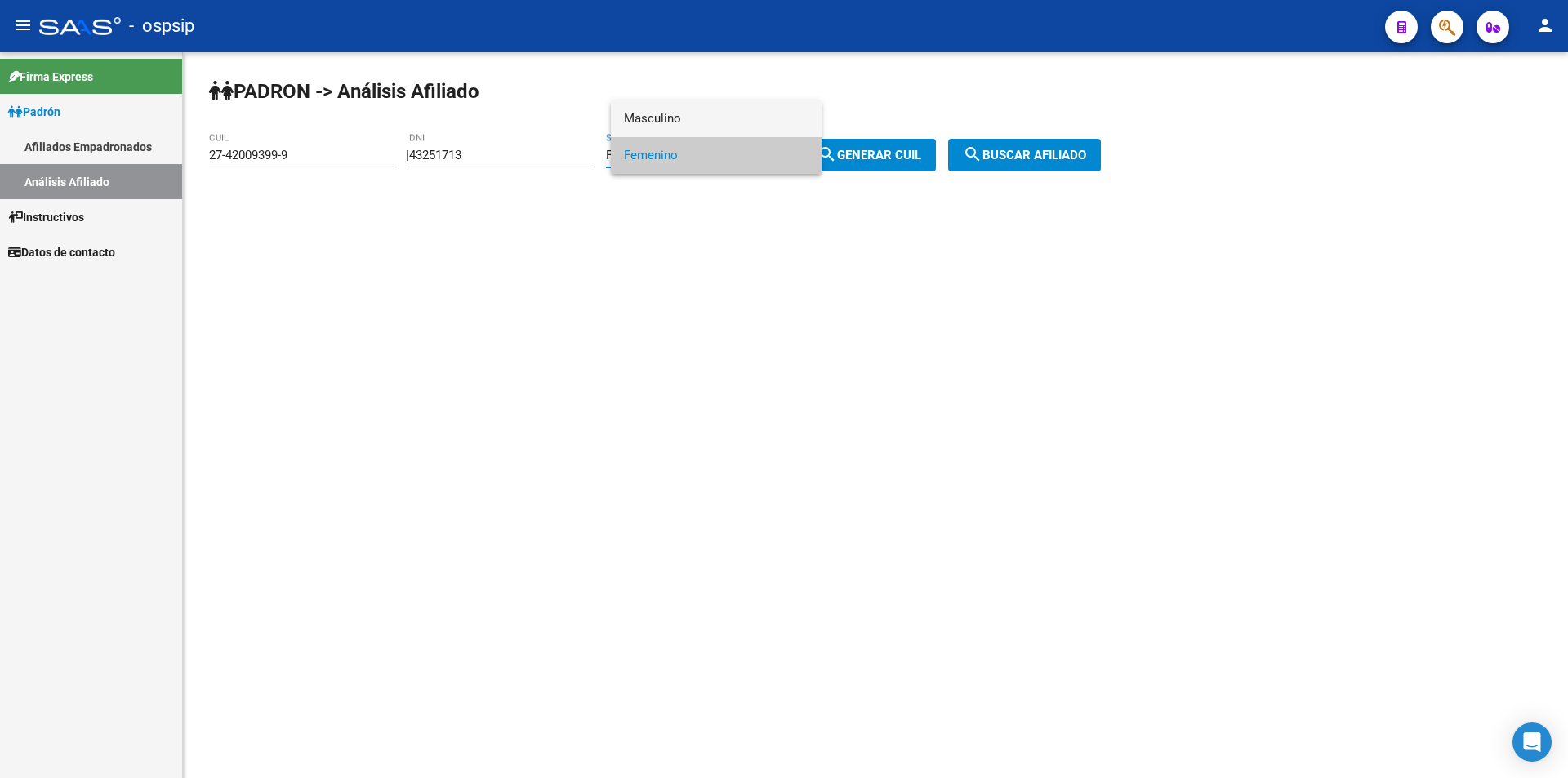
click at [717, 106] on span "Masculino" at bounding box center [716, 118] width 185 height 37
click at [856, 146] on button "search Generar CUIL" at bounding box center [869, 155] width 133 height 32
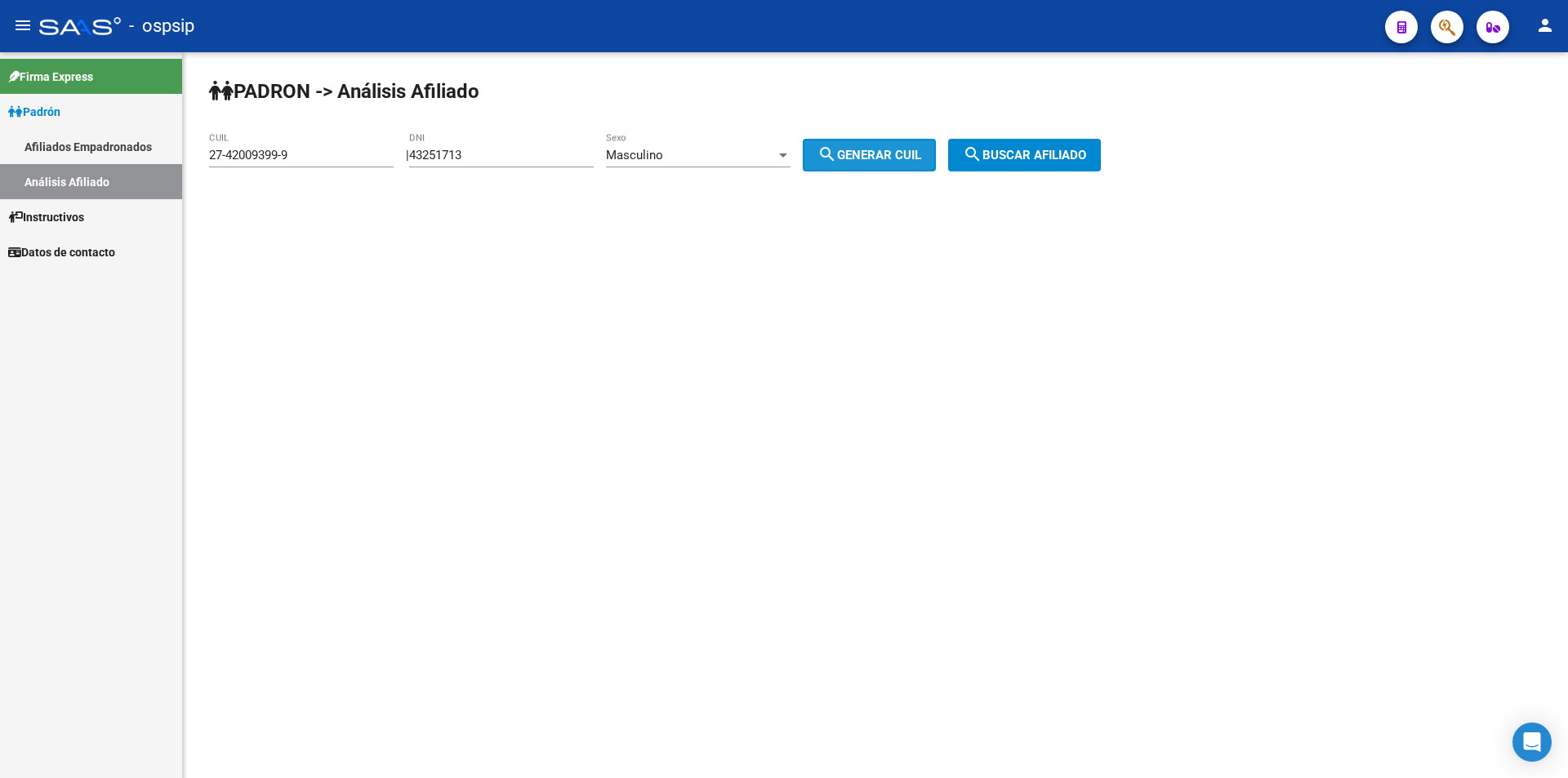
type input "20-43251713-7"
click at [1008, 145] on button "search Buscar afiliado" at bounding box center [1024, 155] width 153 height 32
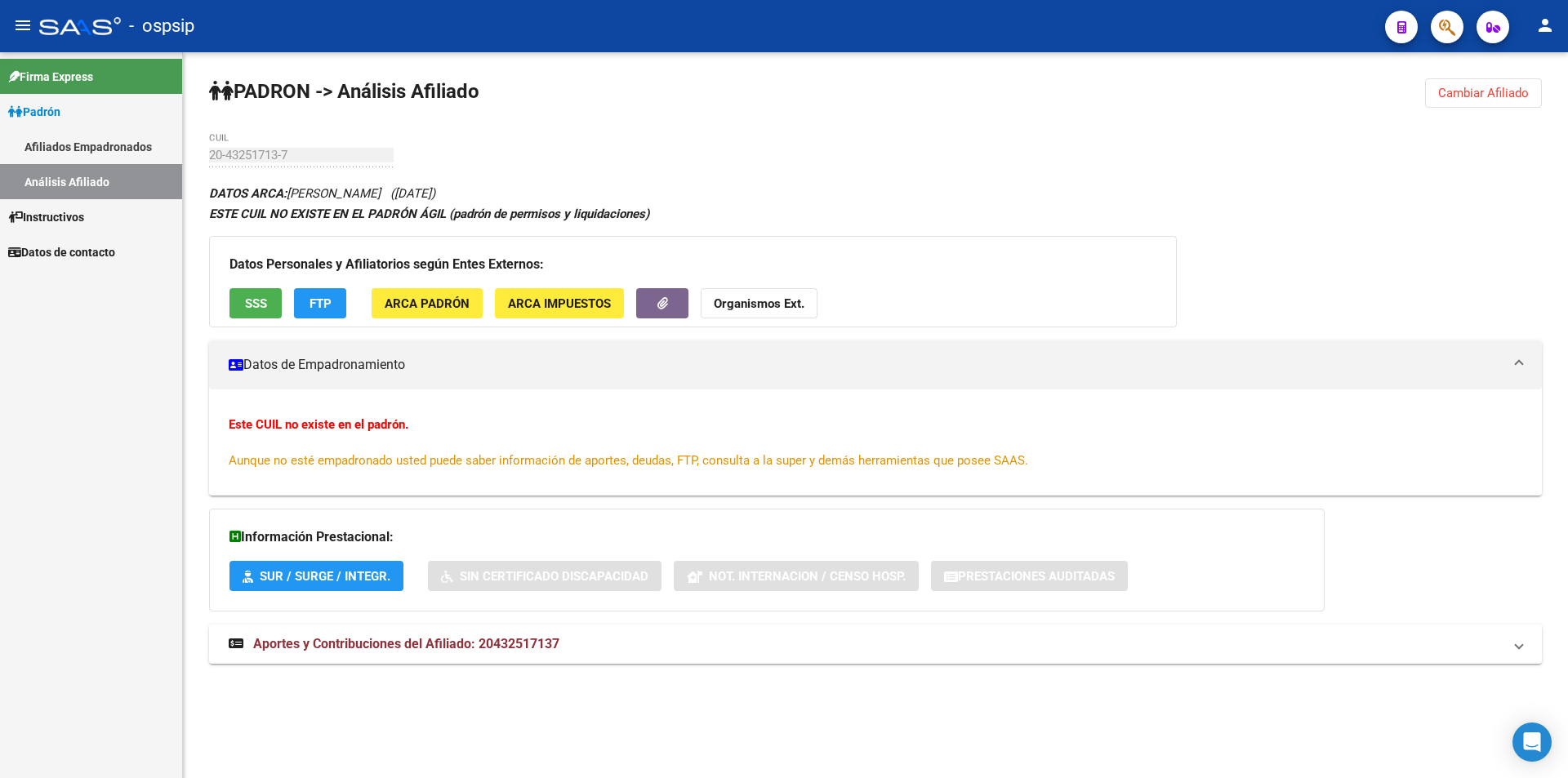
click at [257, 292] on button "SSS" at bounding box center [255, 303] width 52 height 30
